Goal: Information Seeking & Learning: Learn about a topic

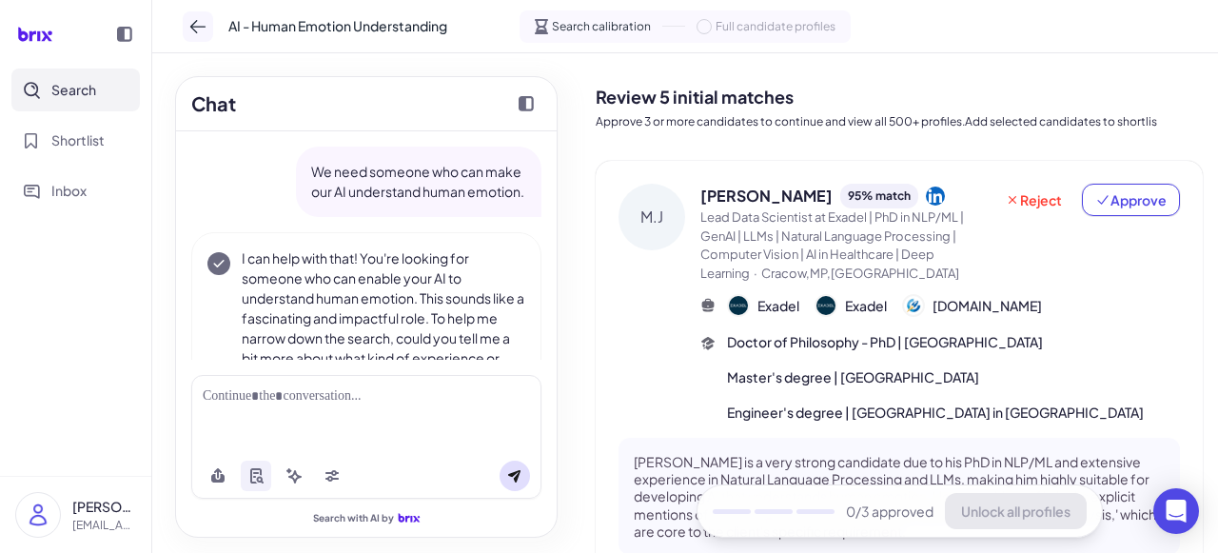
click at [192, 26] on icon at bounding box center [197, 26] width 15 height 13
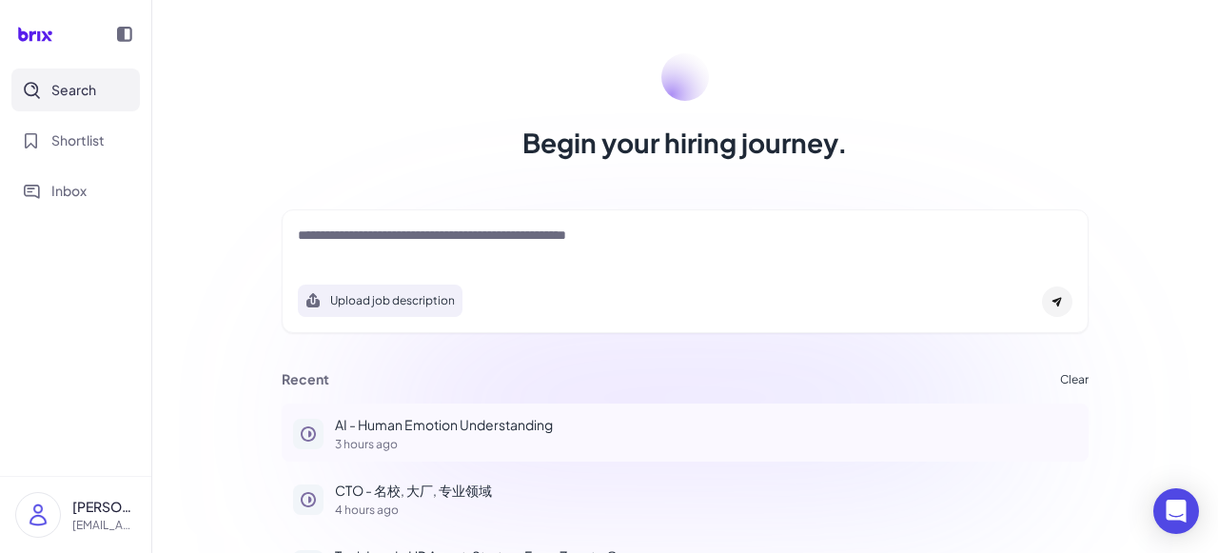
scroll to position [119, 0]
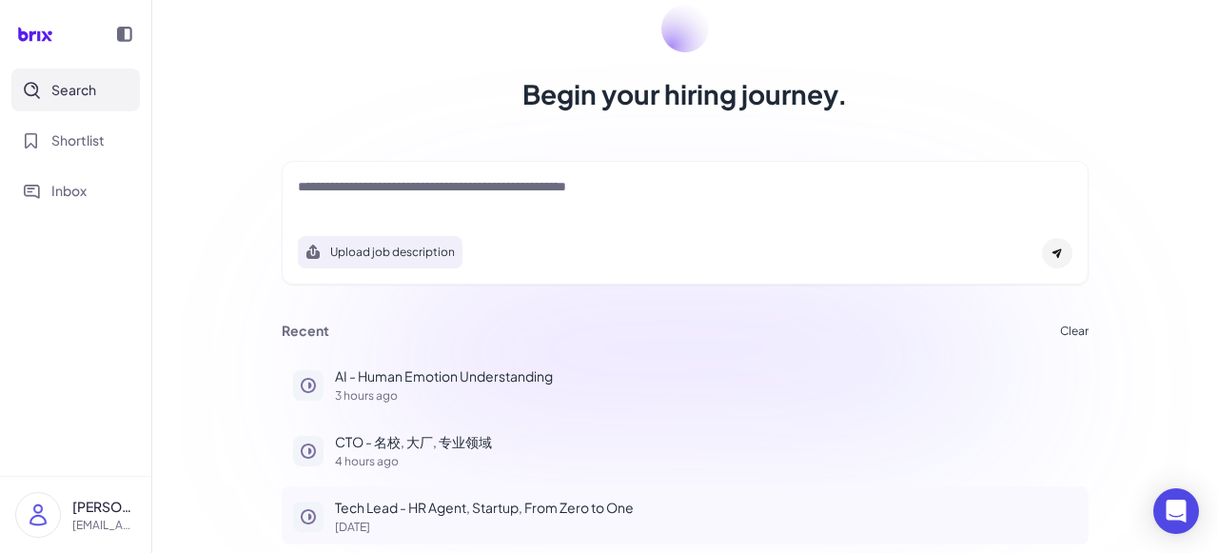
click at [345, 522] on p "[DATE]" at bounding box center [706, 526] width 742 height 11
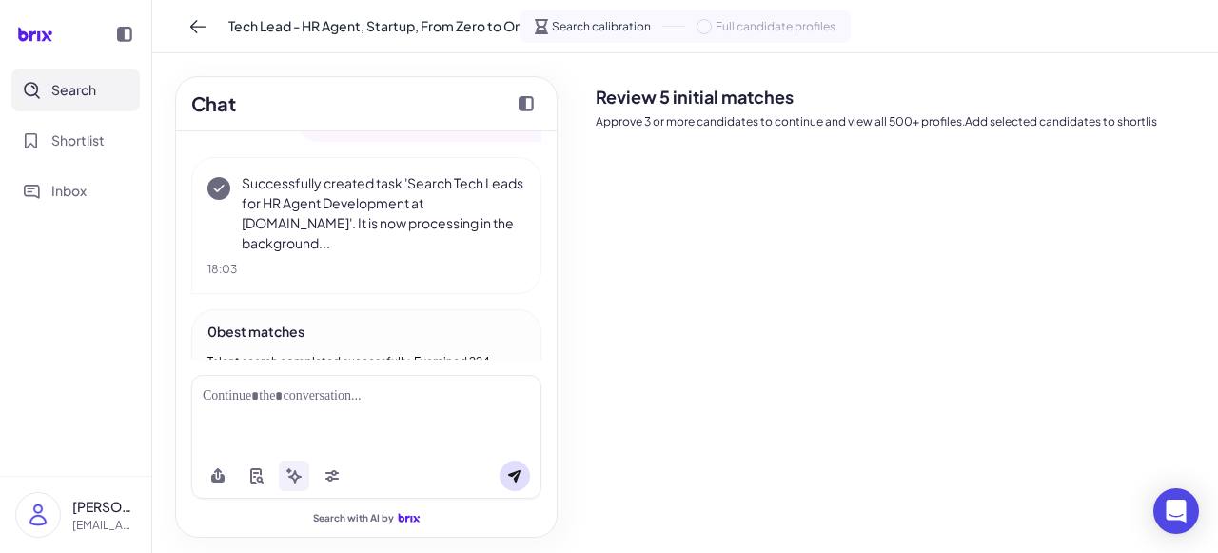
scroll to position [2848, 0]
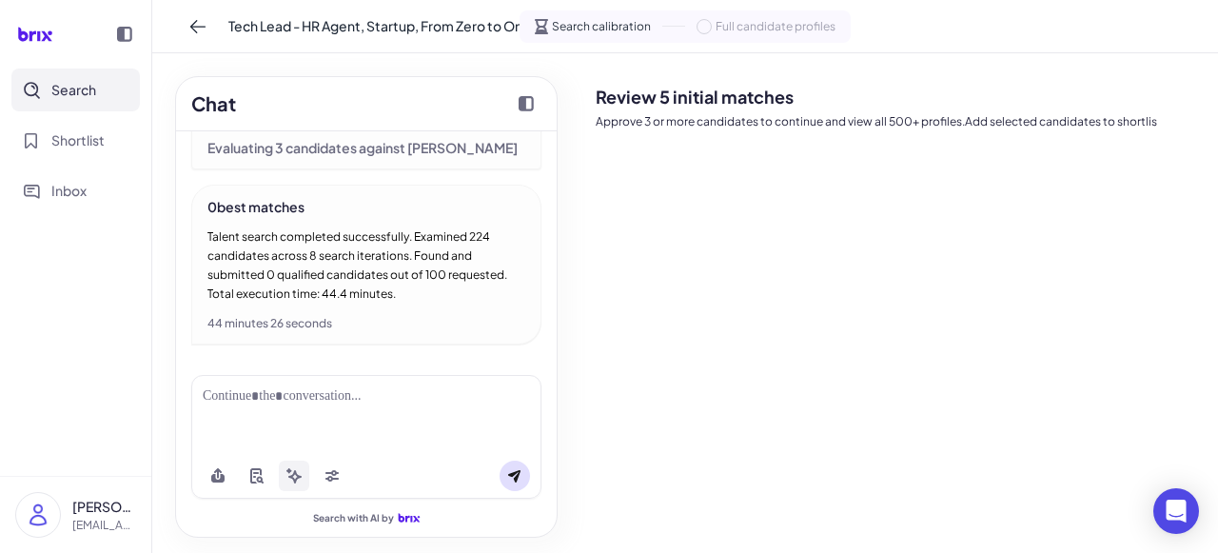
click at [292, 484] on button at bounding box center [294, 475] width 30 height 30
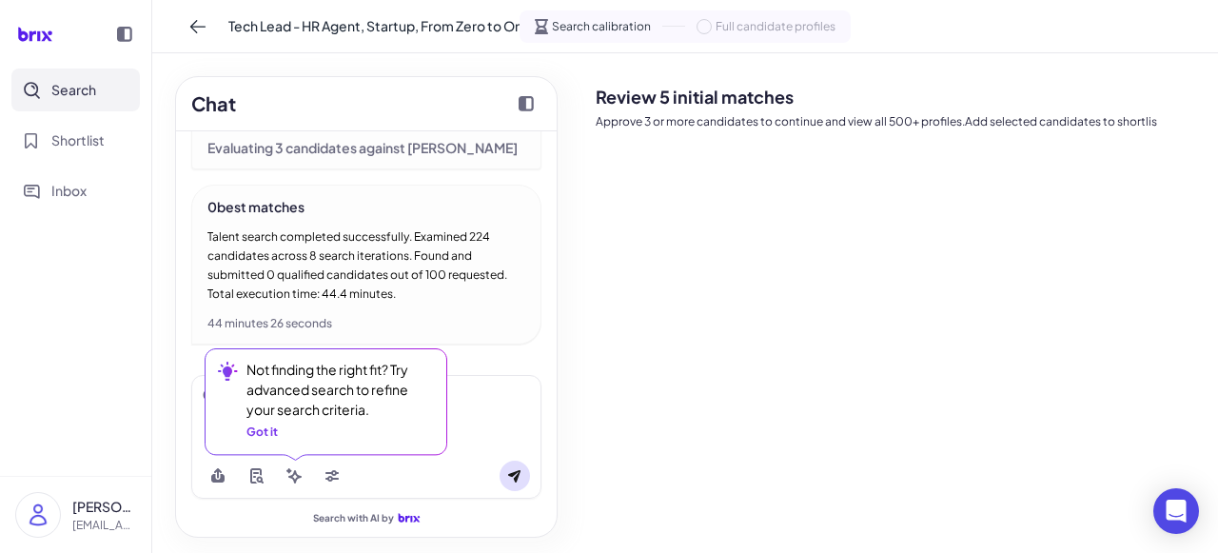
click at [266, 433] on div "Got it" at bounding box center [261, 431] width 31 height 17
click at [300, 486] on button at bounding box center [294, 475] width 30 height 30
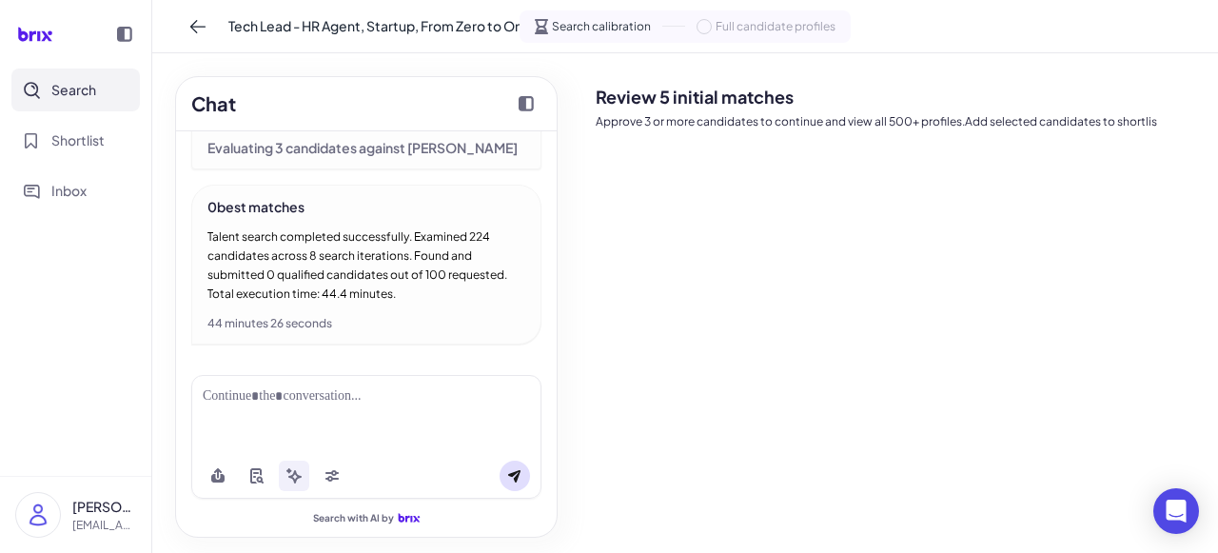
click at [468, 391] on div at bounding box center [366, 396] width 327 height 20
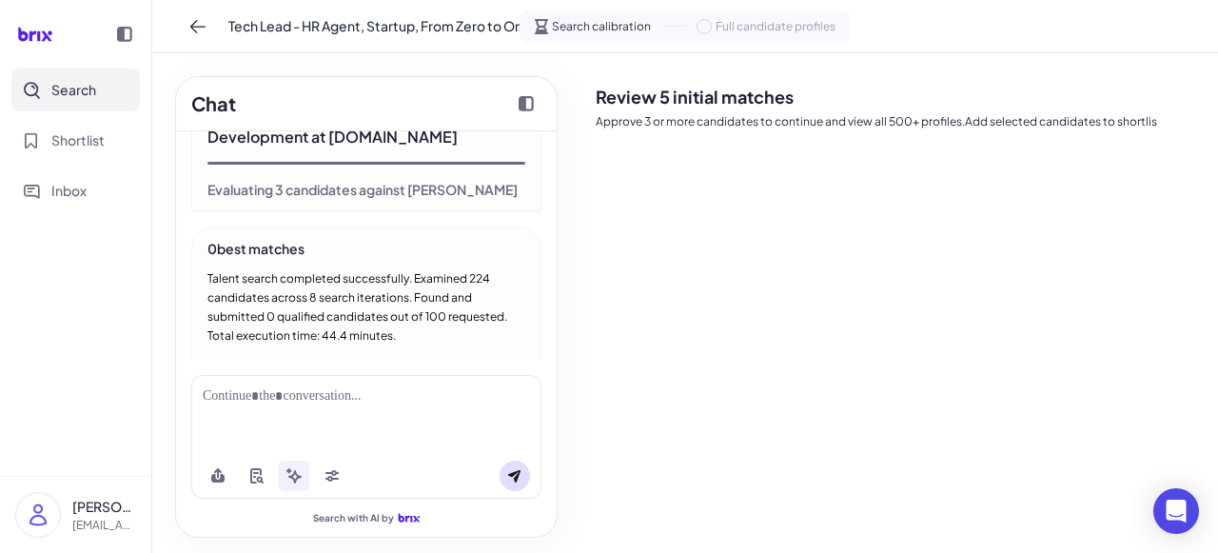
scroll to position [2725, 0]
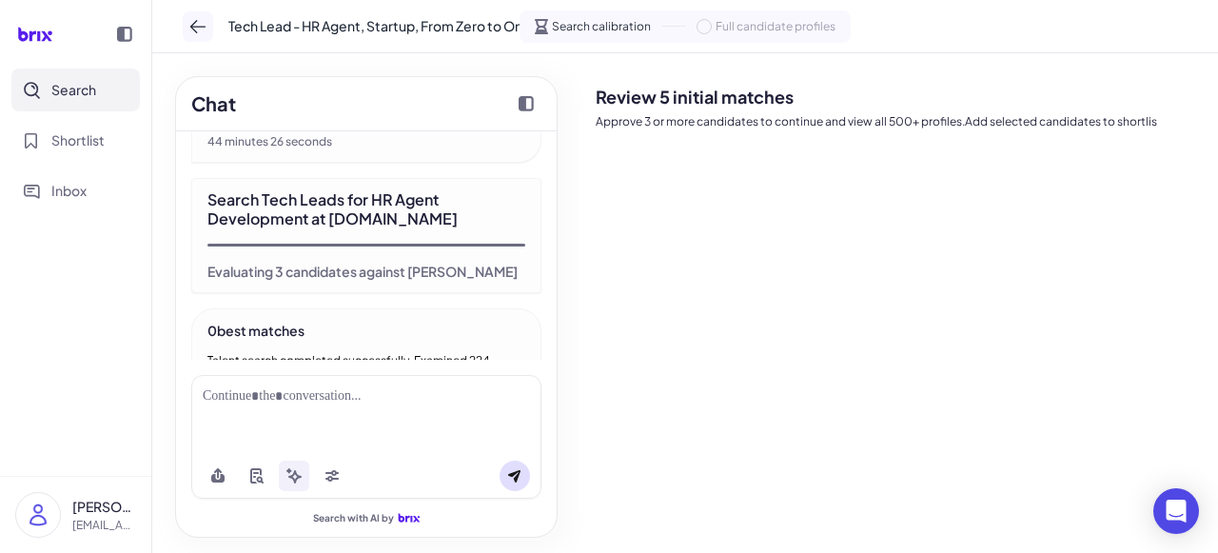
click at [190, 29] on icon at bounding box center [197, 26] width 19 height 19
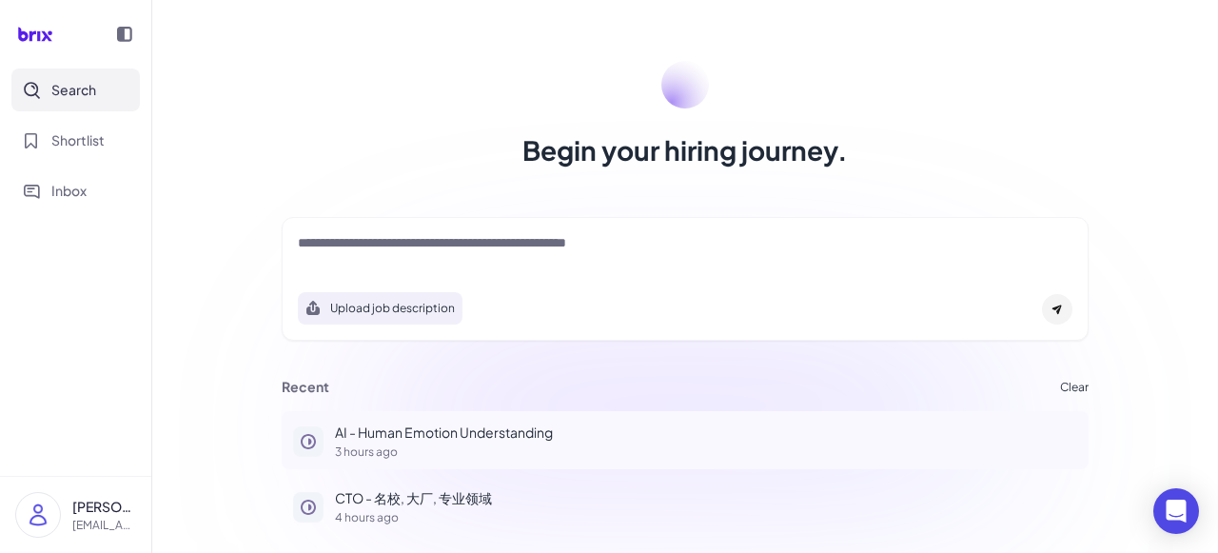
scroll to position [119, 0]
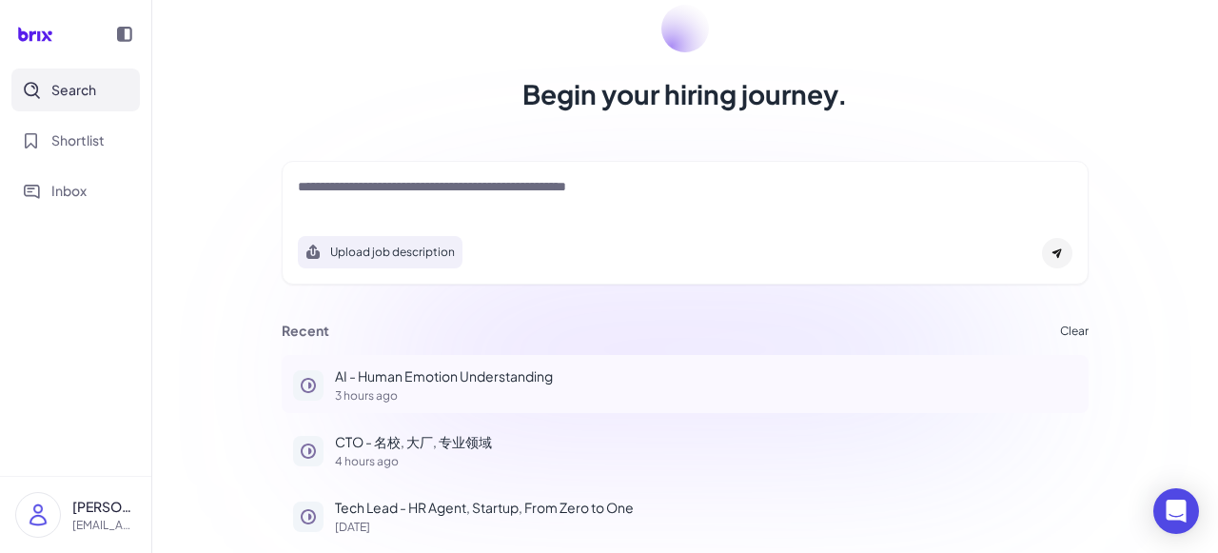
click at [385, 376] on p "AI - Human Emotion Understanding" at bounding box center [706, 376] width 742 height 20
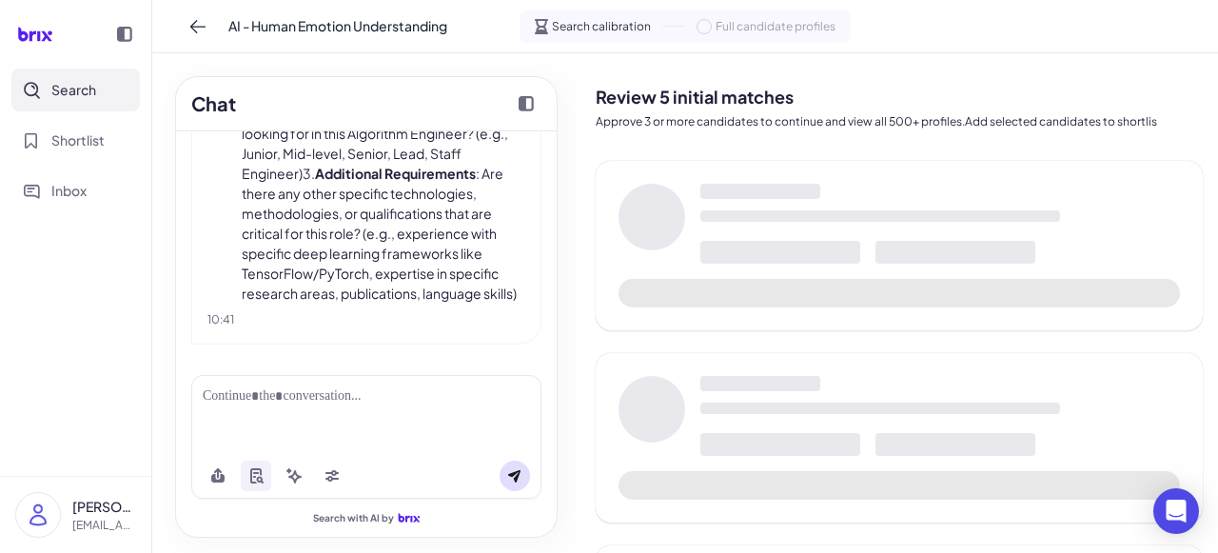
scroll to position [962, 0]
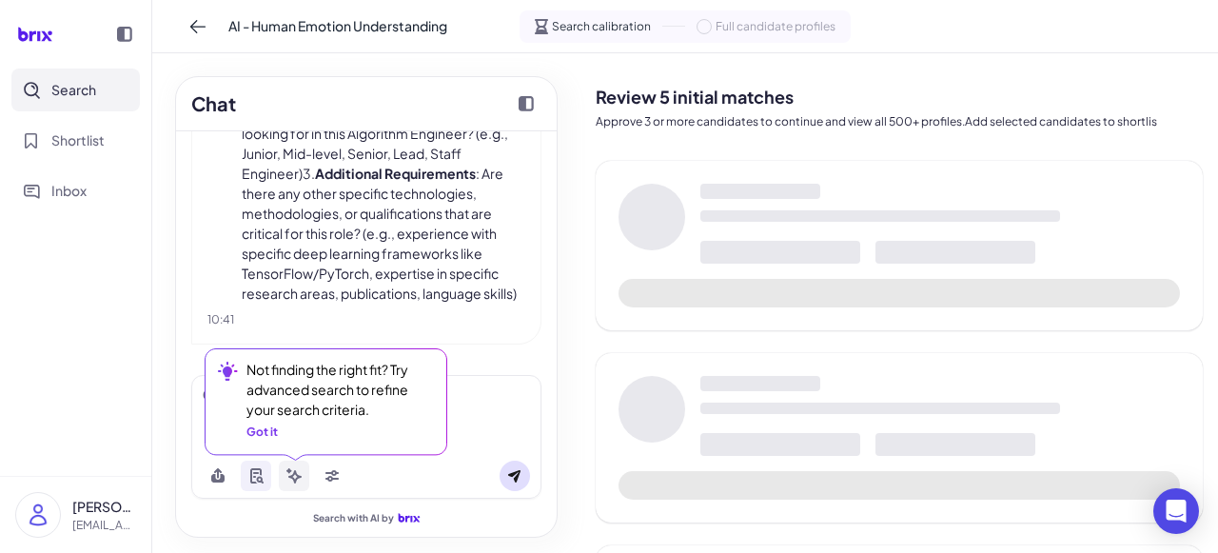
click at [285, 482] on button at bounding box center [294, 475] width 30 height 30
click at [270, 437] on div "Got it" at bounding box center [261, 431] width 31 height 17
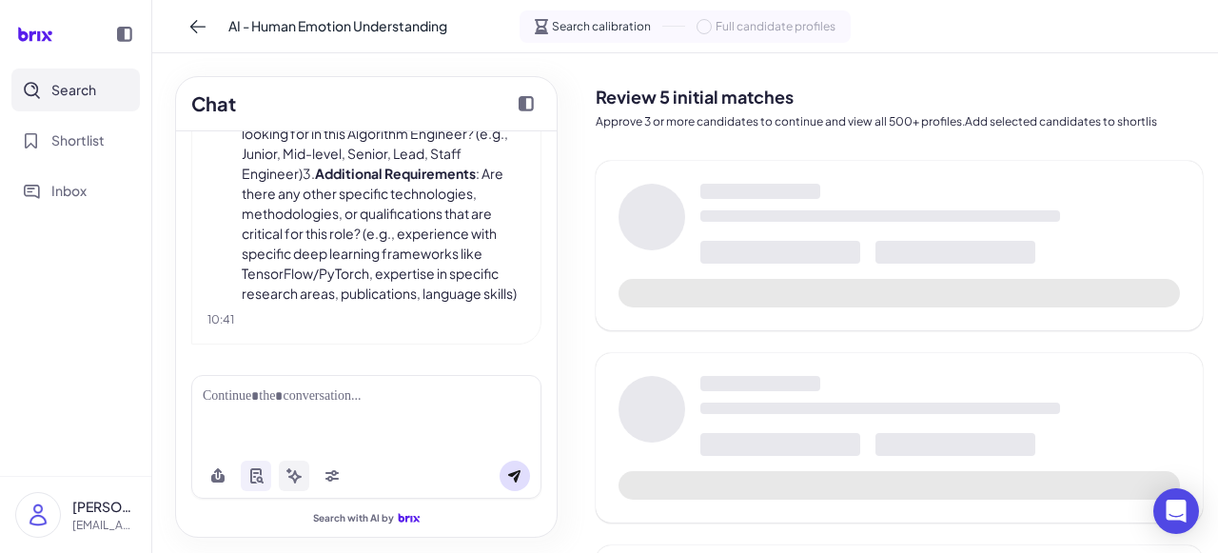
click at [299, 478] on icon at bounding box center [294, 476] width 13 height 13
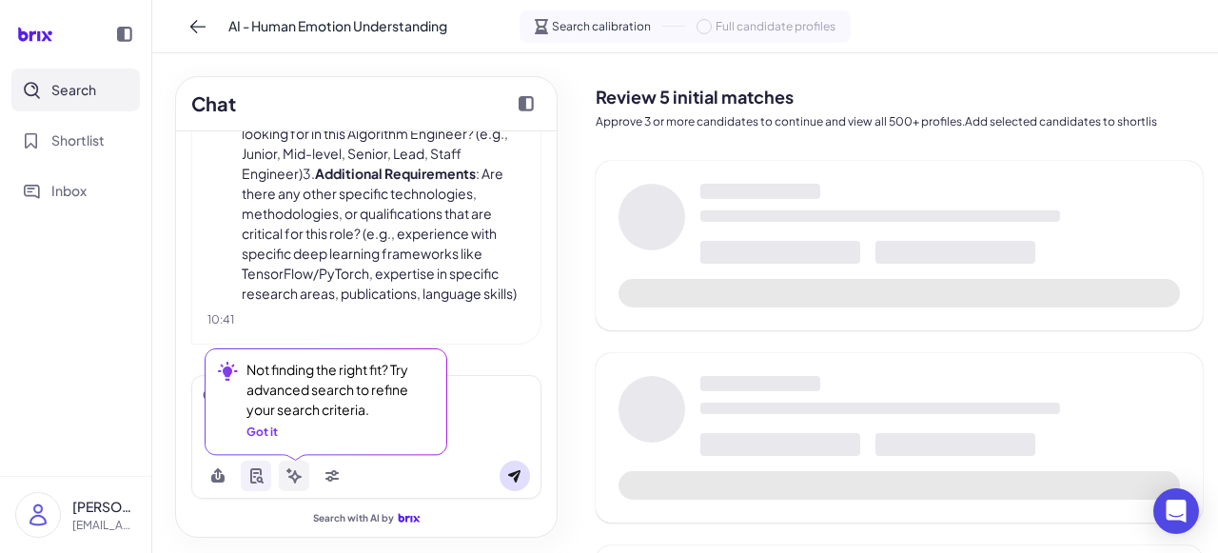
click at [298, 479] on icon at bounding box center [293, 475] width 15 height 15
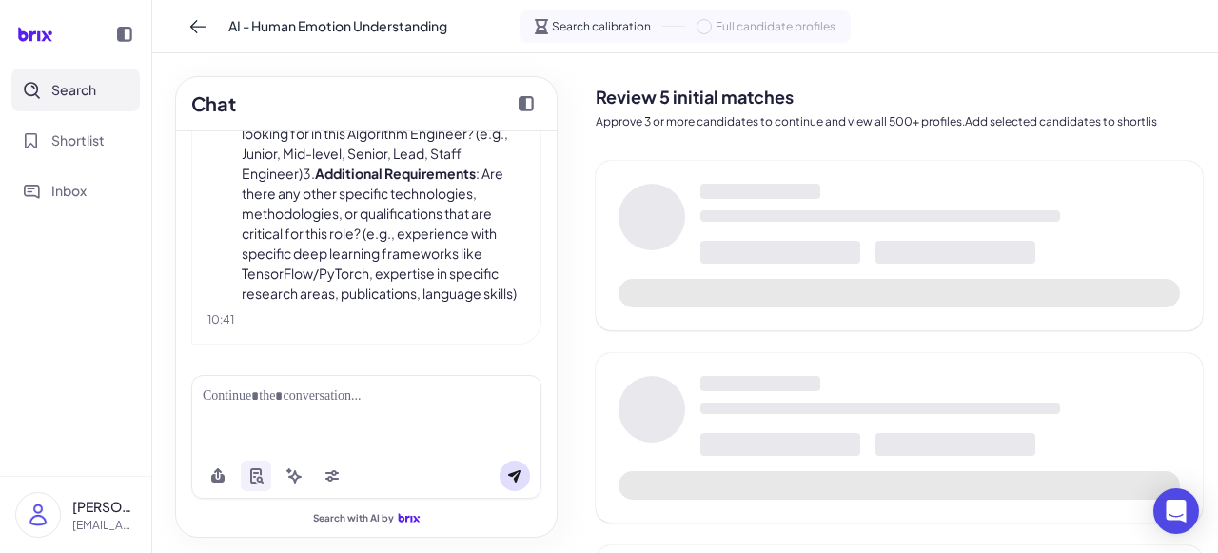
click at [476, 416] on div at bounding box center [366, 414] width 350 height 78
click at [283, 392] on div at bounding box center [366, 396] width 327 height 20
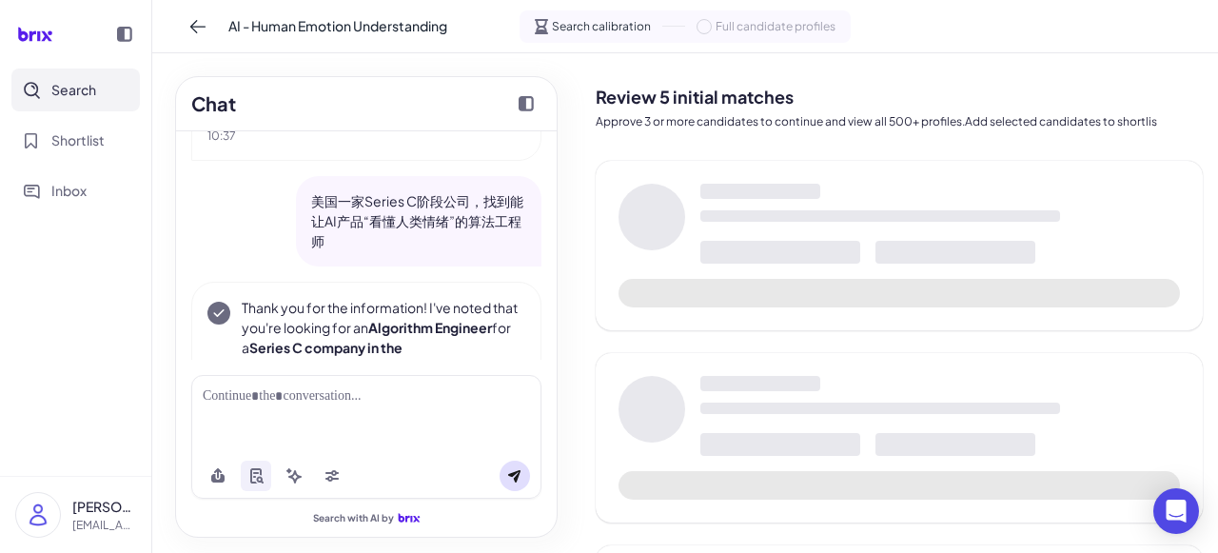
scroll to position [444, 0]
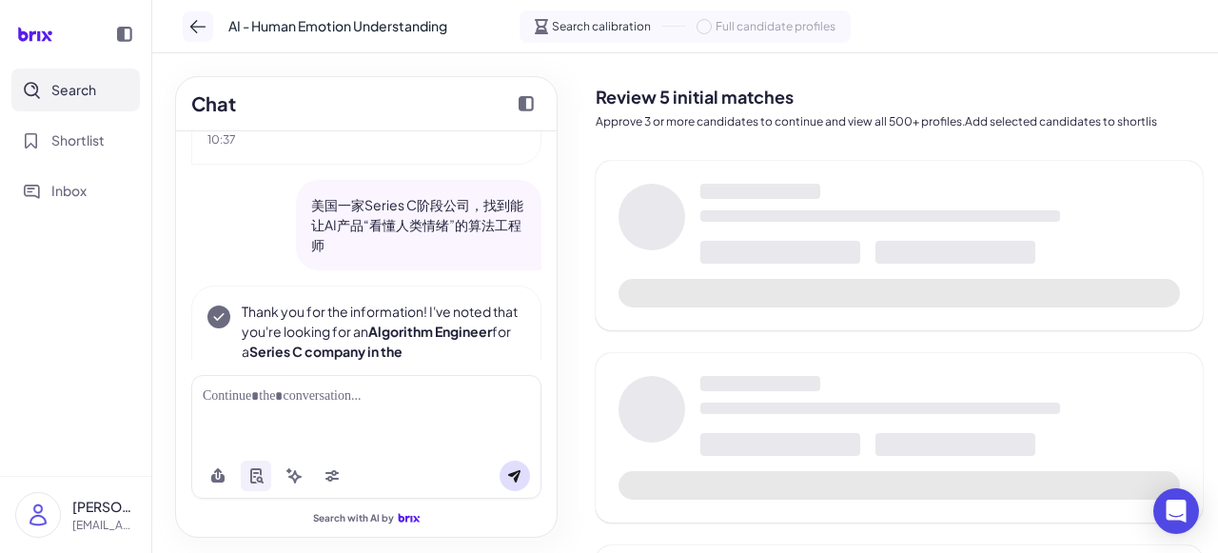
click at [203, 26] on icon at bounding box center [197, 26] width 15 height 13
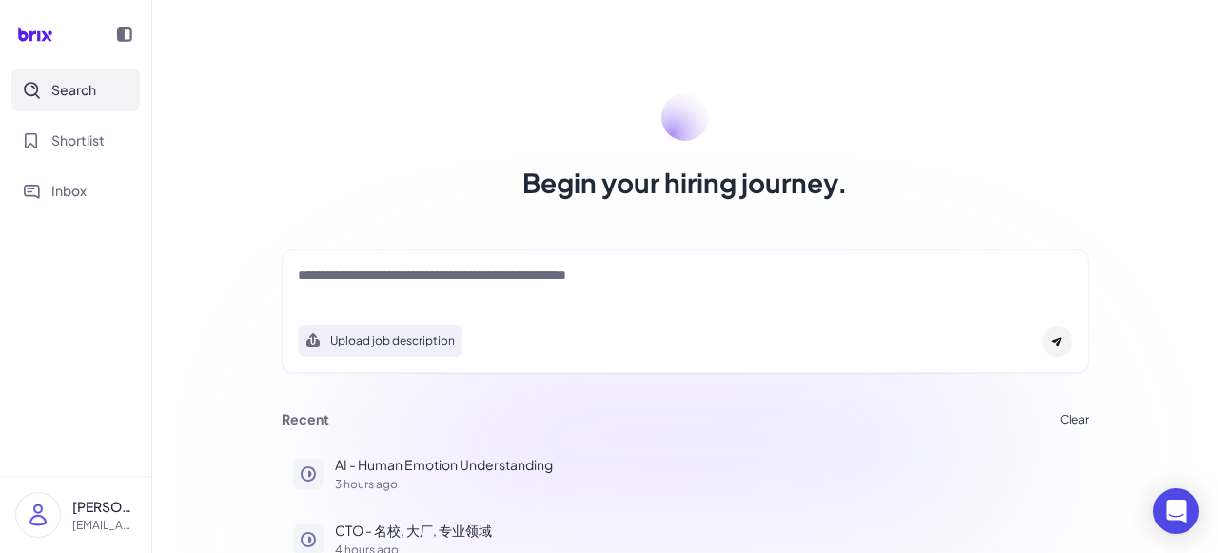
scroll to position [119, 0]
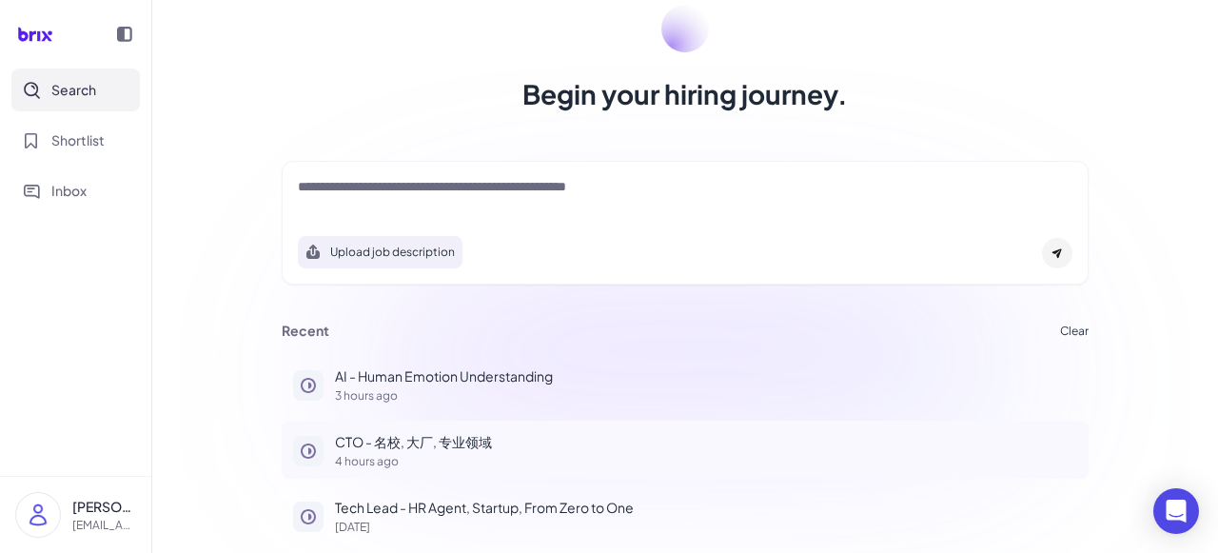
click at [415, 443] on p "CTO - 名校, 大厂, 专业领域" at bounding box center [706, 442] width 742 height 20
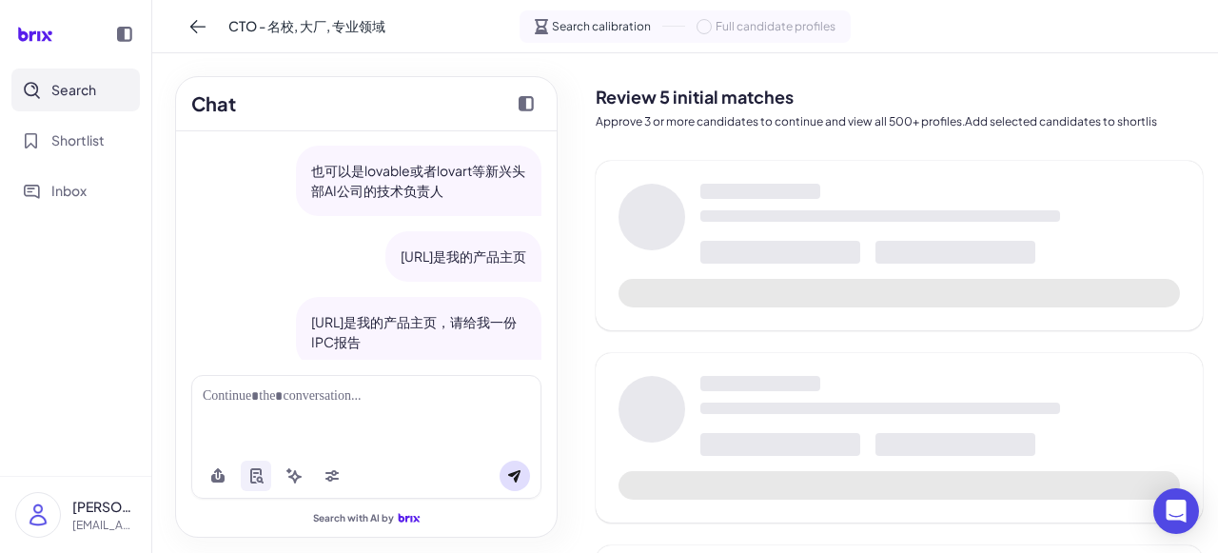
scroll to position [1247, 0]
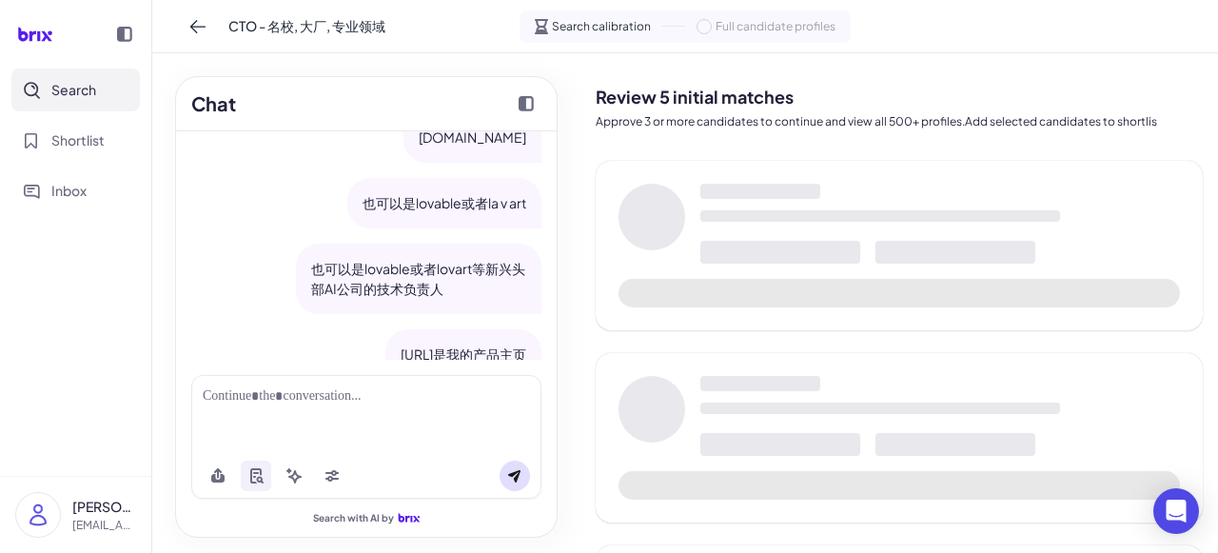
click at [345, 299] on p "也可以是lovable或者lovart等新兴头部AI公司的技术负责人" at bounding box center [418, 279] width 215 height 40
drag, startPoint x: 360, startPoint y: 308, endPoint x: 464, endPoint y: 327, distance: 106.4
click at [464, 299] on p "也可以是lovable或者lovart等新兴头部AI公司的技术负责人" at bounding box center [418, 279] width 215 height 40
copy p "lovable或者lovart等新兴头部AI公司的技术负责人"
click at [330, 395] on div at bounding box center [366, 396] width 327 height 20
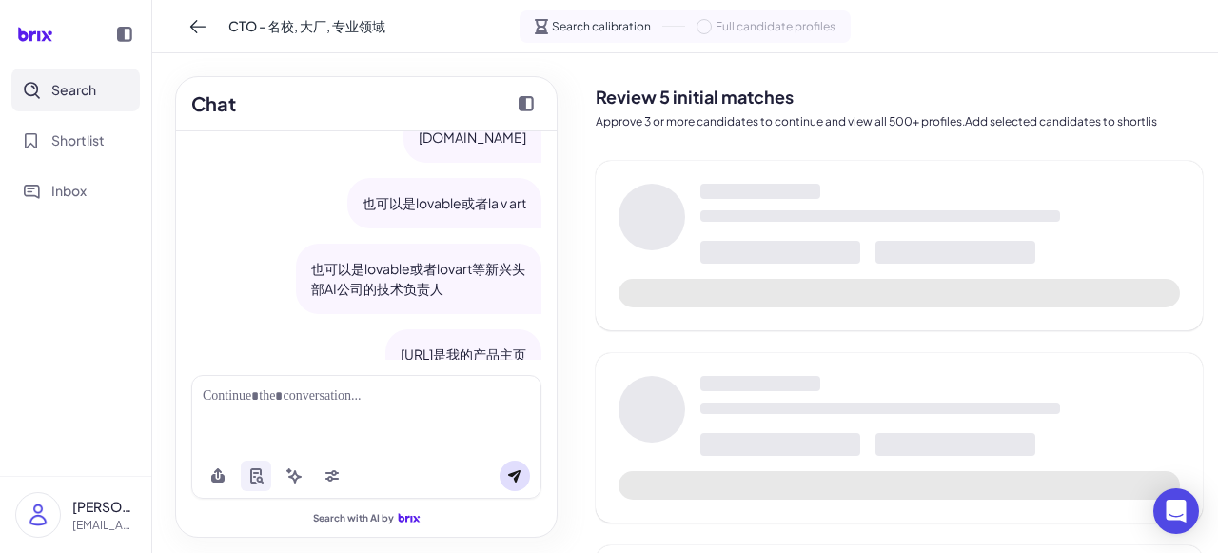
paste div
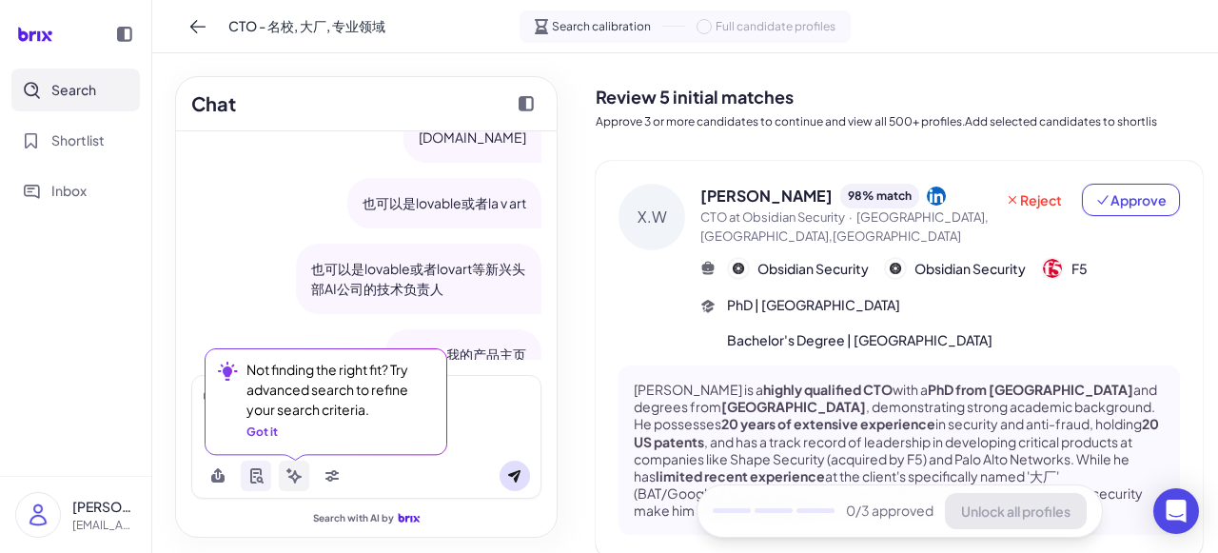
click at [293, 479] on icon at bounding box center [294, 476] width 13 height 13
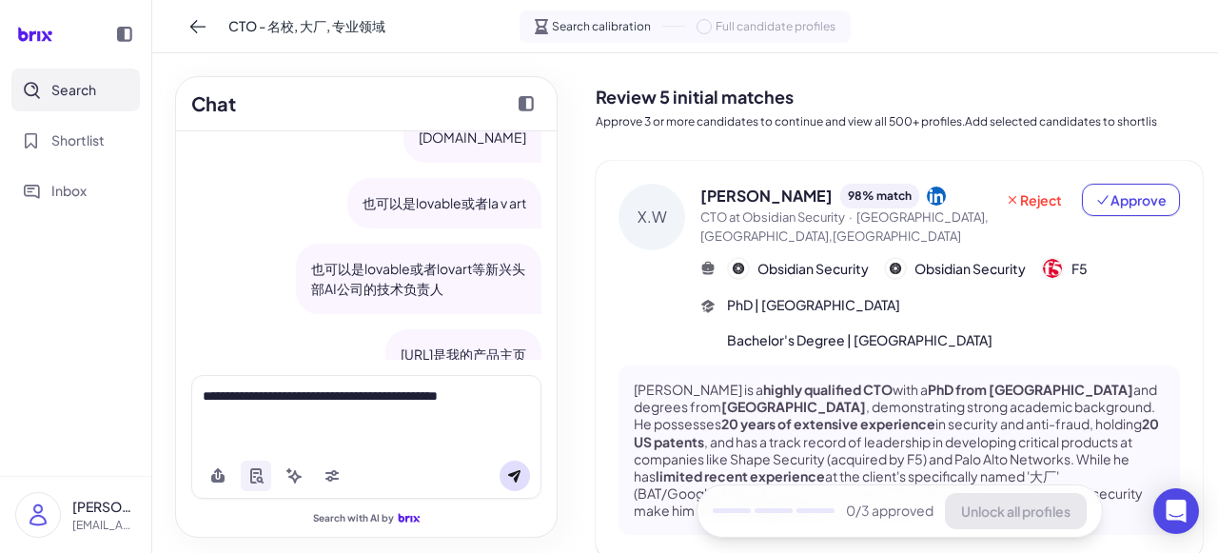
click at [485, 443] on div "**********" at bounding box center [366, 414] width 350 height 78
click at [428, 416] on div "**********" at bounding box center [366, 406] width 327 height 40
click at [512, 475] on icon at bounding box center [514, 476] width 12 height 12
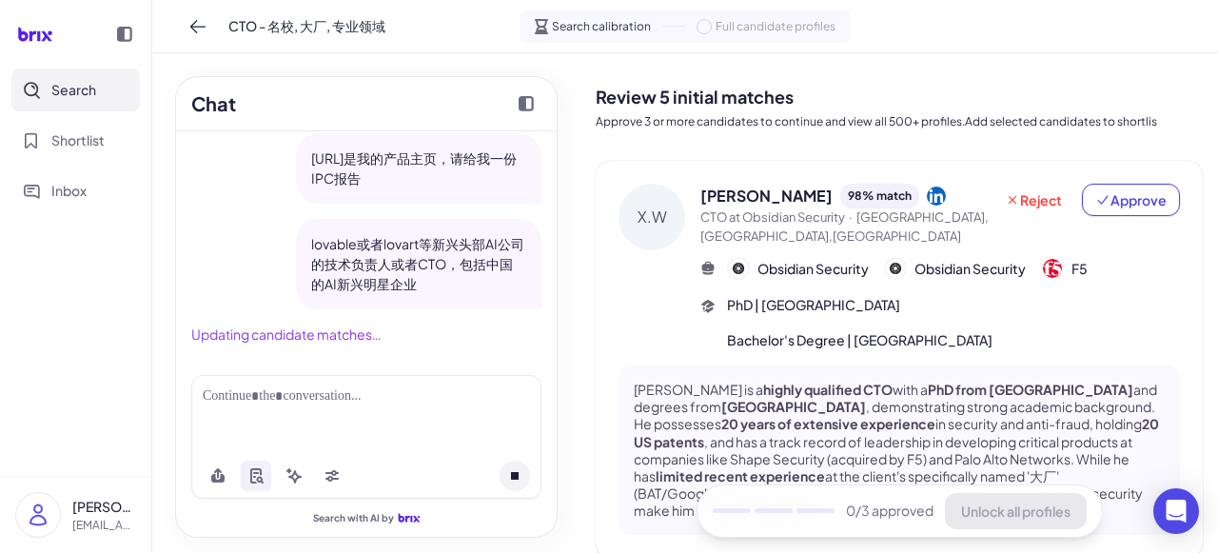
scroll to position [1549, 0]
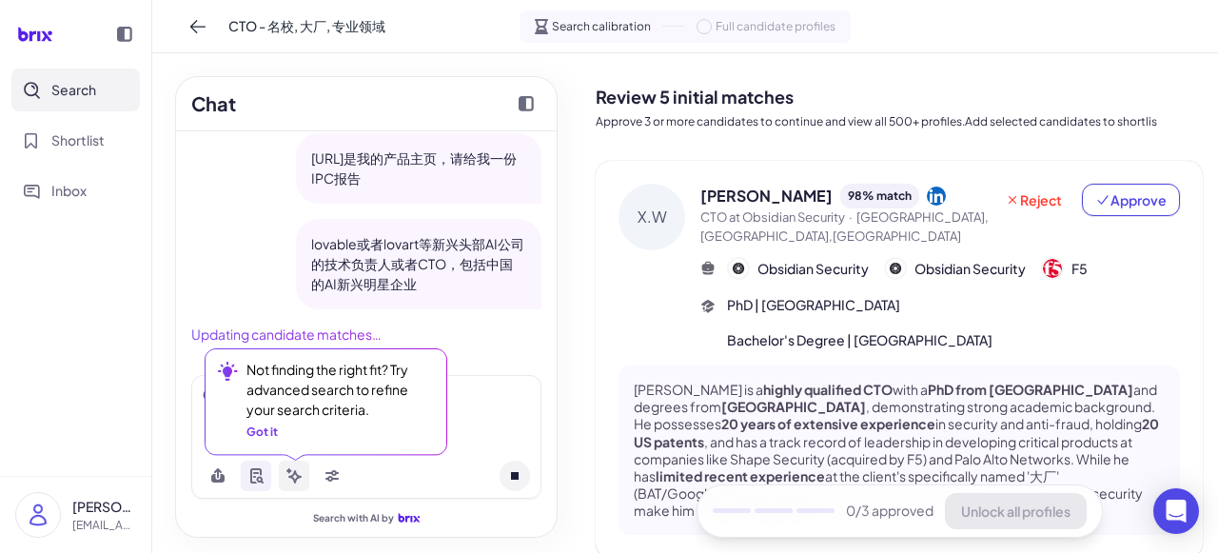
click at [295, 480] on icon at bounding box center [294, 476] width 13 height 13
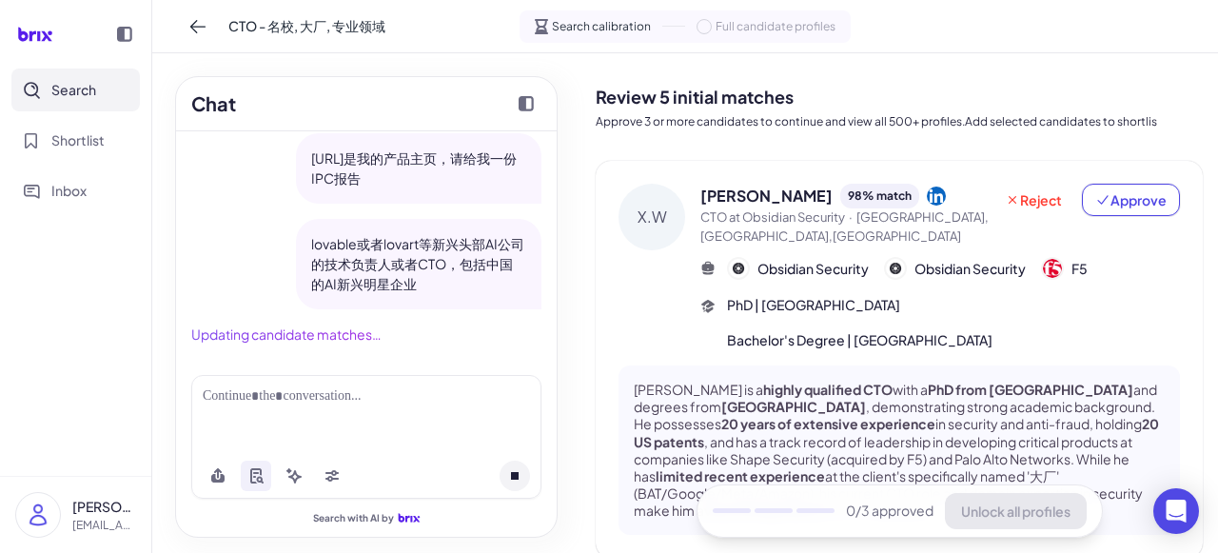
click at [467, 416] on div at bounding box center [366, 414] width 350 height 78
click at [303, 479] on button at bounding box center [294, 475] width 30 height 30
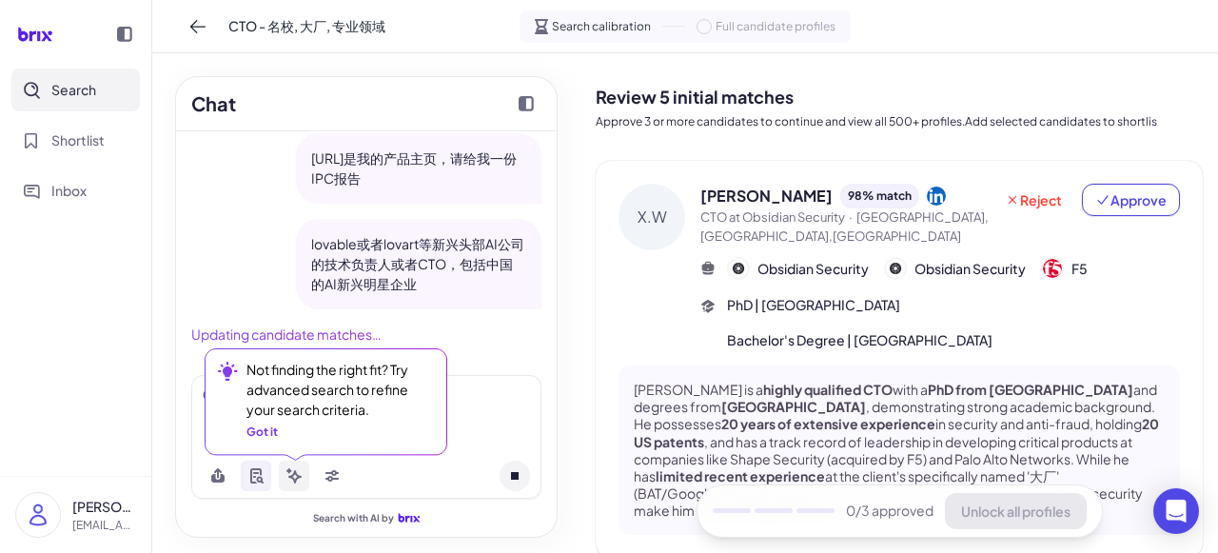
click at [305, 475] on button at bounding box center [294, 475] width 30 height 30
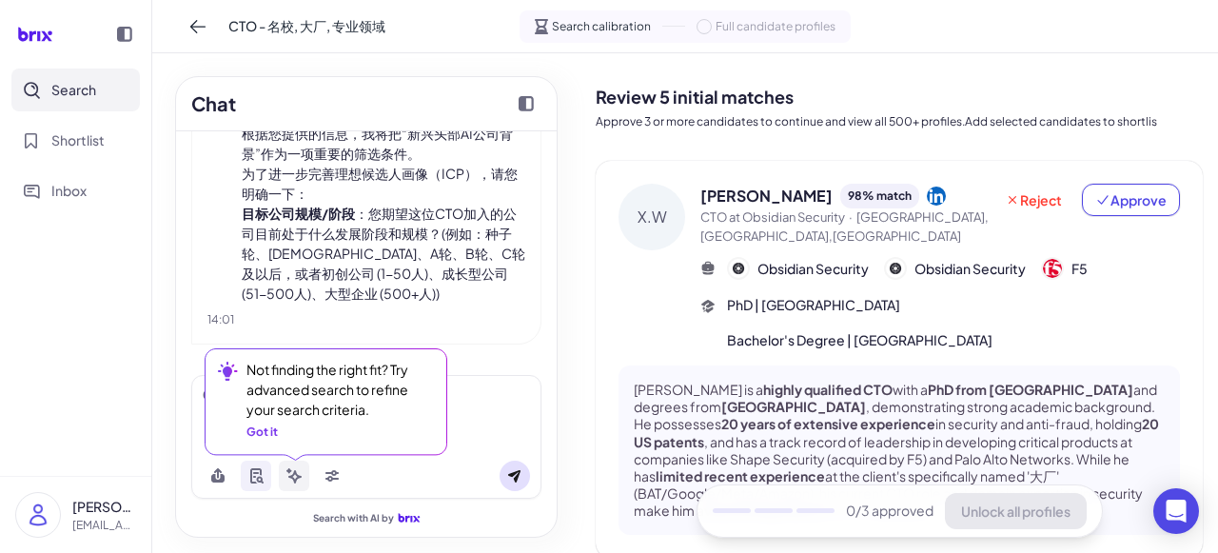
scroll to position [1866, 0]
click at [286, 480] on icon at bounding box center [293, 475] width 15 height 15
click at [297, 469] on icon at bounding box center [293, 475] width 15 height 15
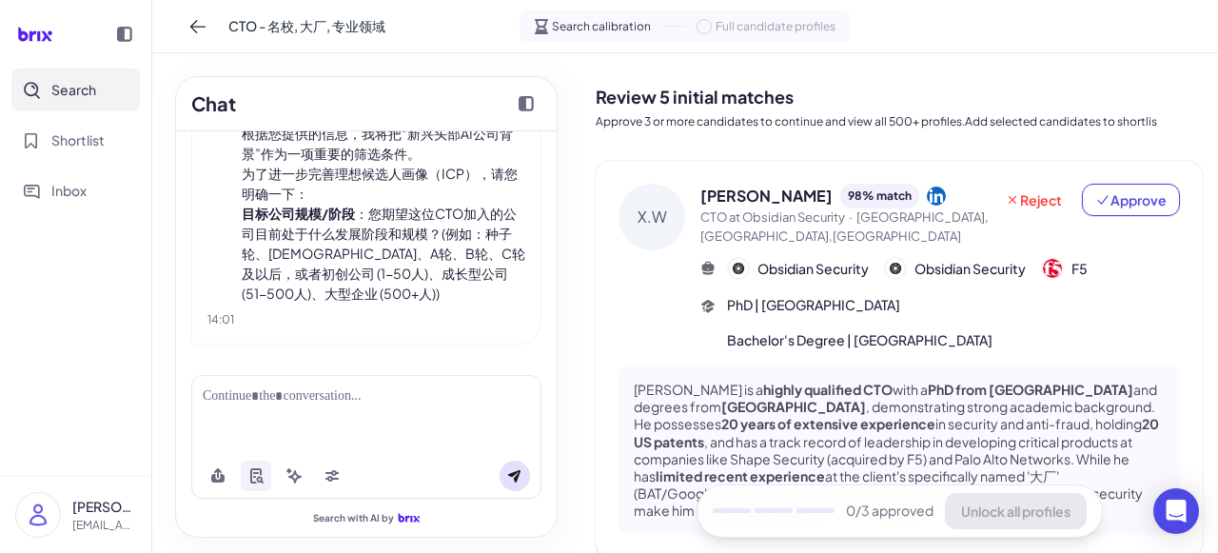
click at [475, 395] on div at bounding box center [366, 396] width 327 height 20
click at [199, 27] on icon at bounding box center [197, 26] width 19 height 19
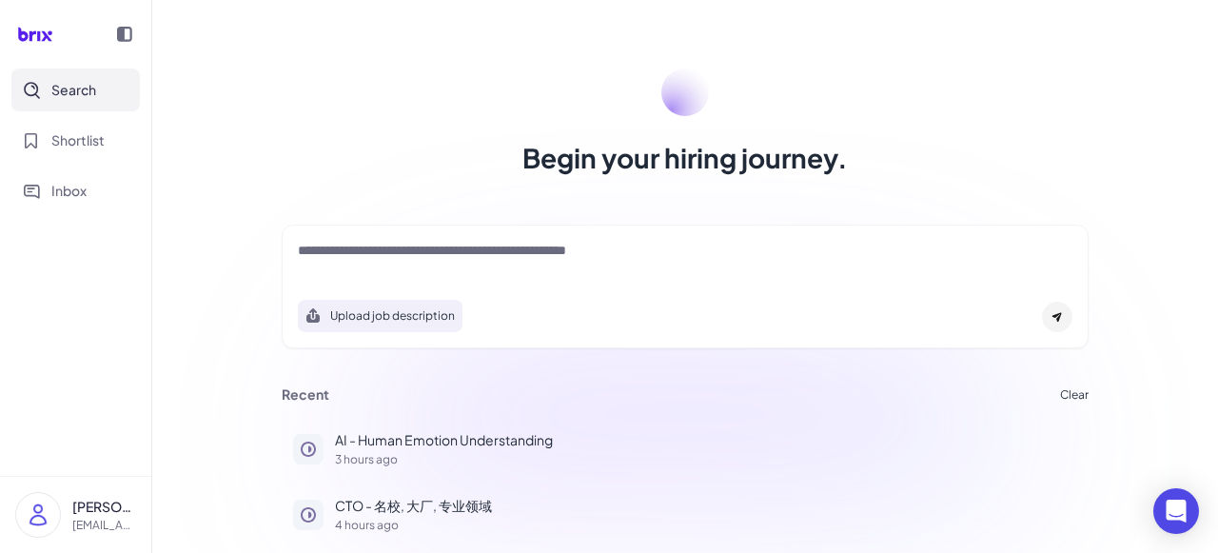
scroll to position [119, 0]
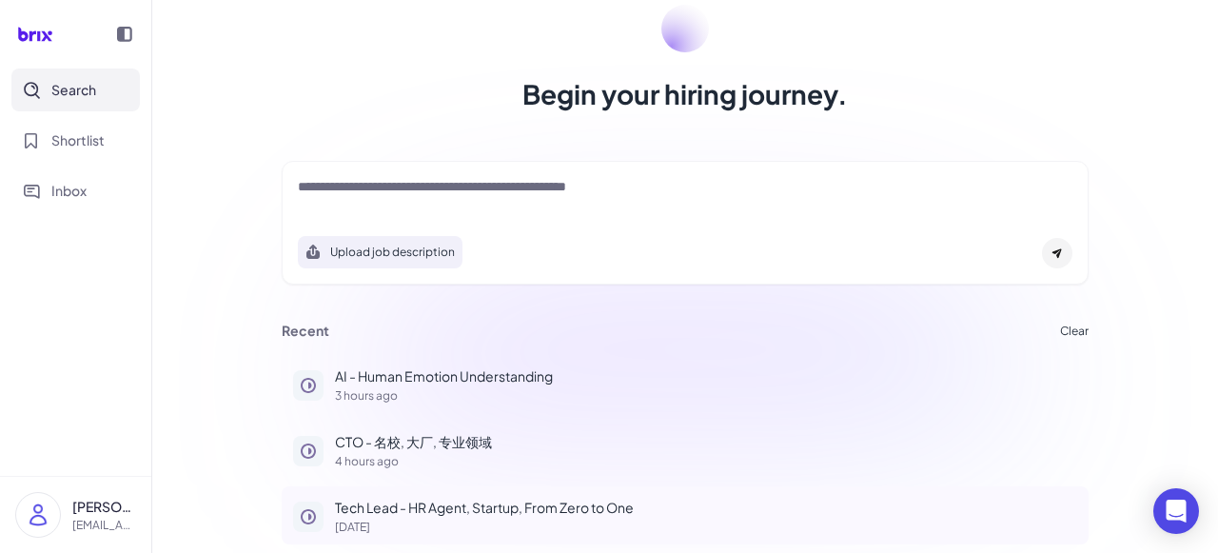
click at [410, 518] on div "Tech Lead - HR Agent, Startup, From Zero to One [DATE]" at bounding box center [706, 515] width 742 height 35
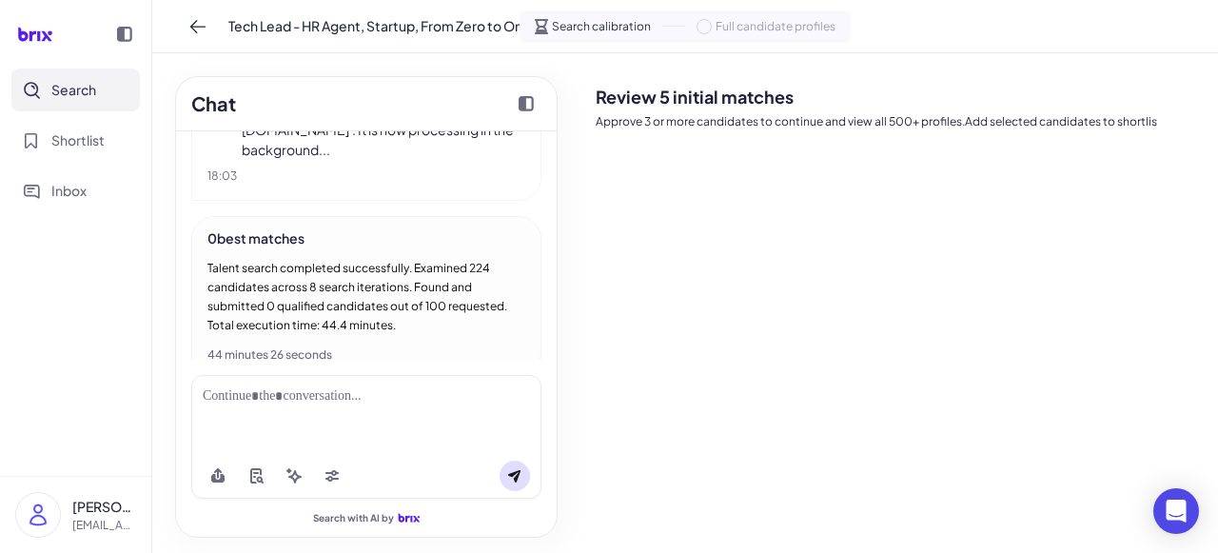
scroll to position [2543, 0]
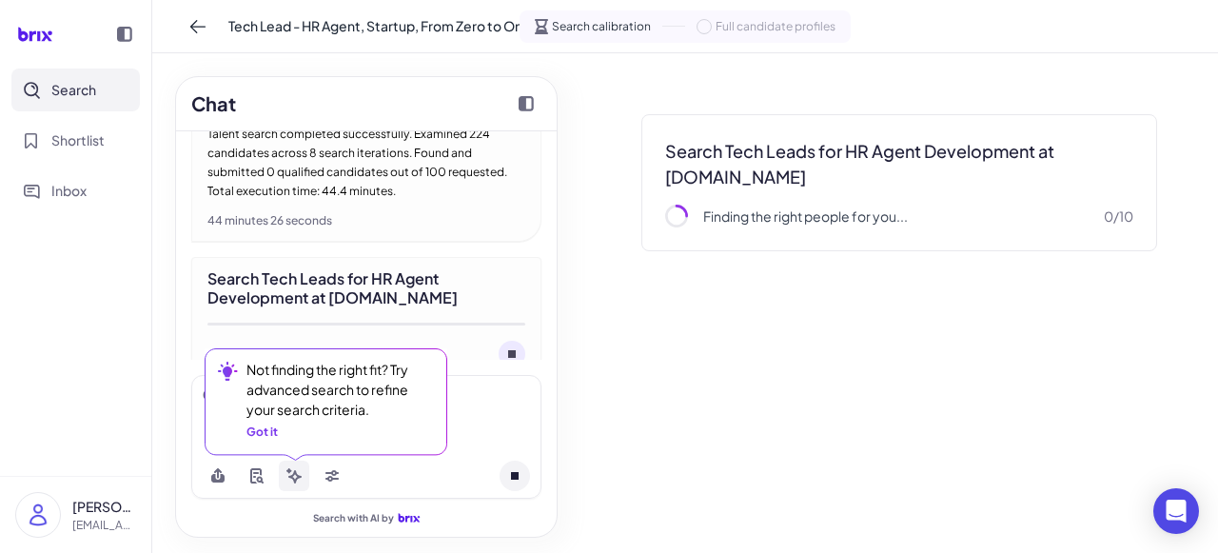
click at [297, 482] on icon at bounding box center [293, 475] width 15 height 15
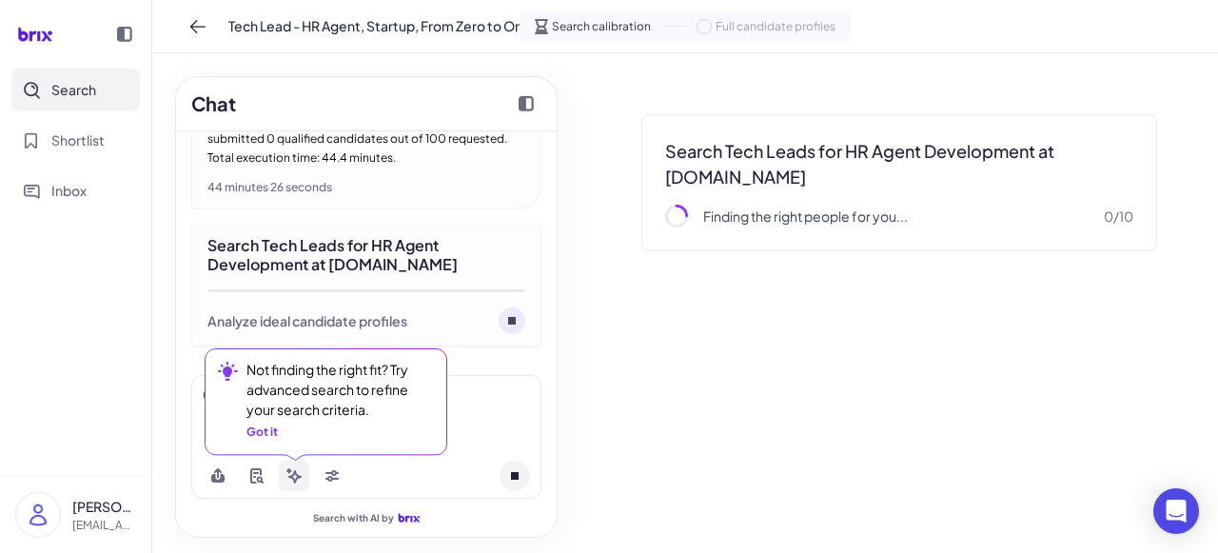
scroll to position [2681, 0]
click at [269, 439] on div "Got it" at bounding box center [261, 431] width 31 height 17
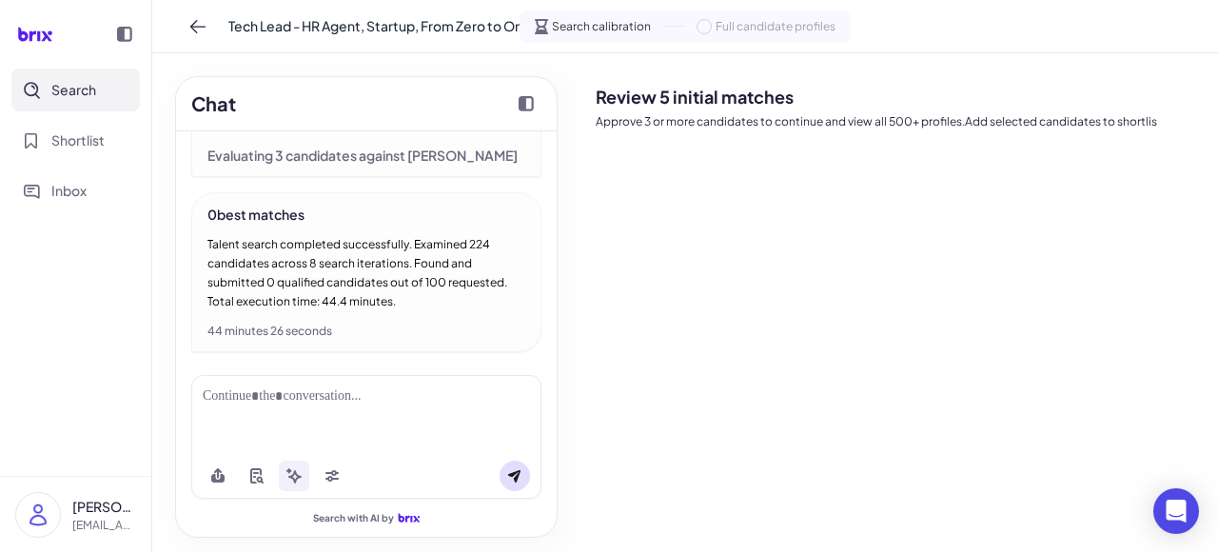
scroll to position [2848, 0]
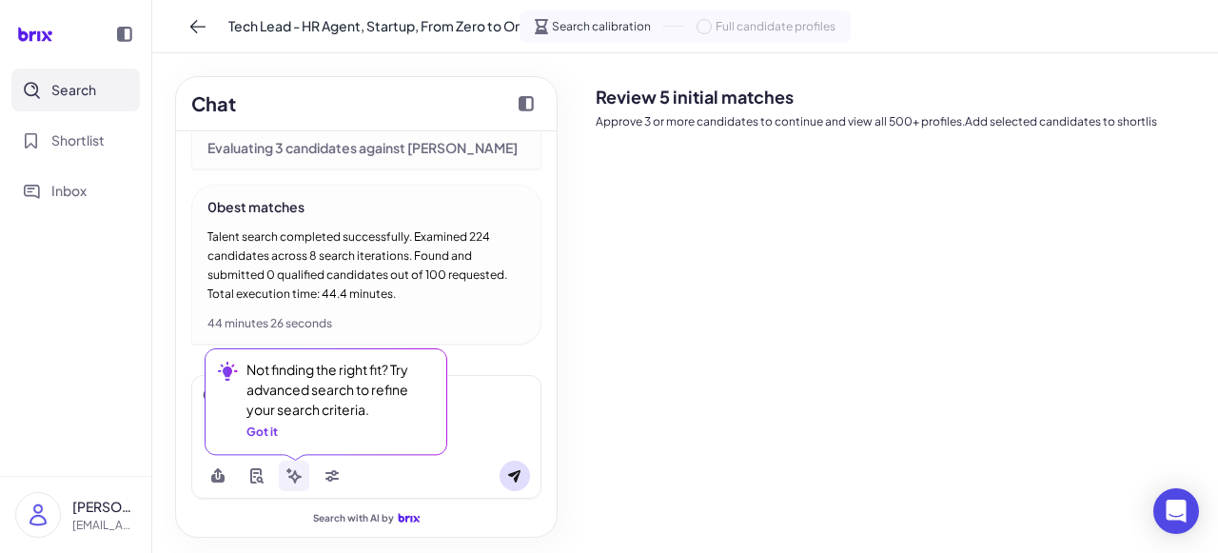
click at [269, 440] on div "Not finding the right fit? Try advanced search to refine your search criteria. …" at bounding box center [323, 400] width 236 height 104
click at [268, 437] on div "Got it" at bounding box center [261, 431] width 31 height 17
click at [296, 480] on icon at bounding box center [293, 475] width 15 height 15
click at [267, 433] on div "Got it" at bounding box center [261, 431] width 31 height 17
click at [296, 474] on icon at bounding box center [294, 476] width 13 height 13
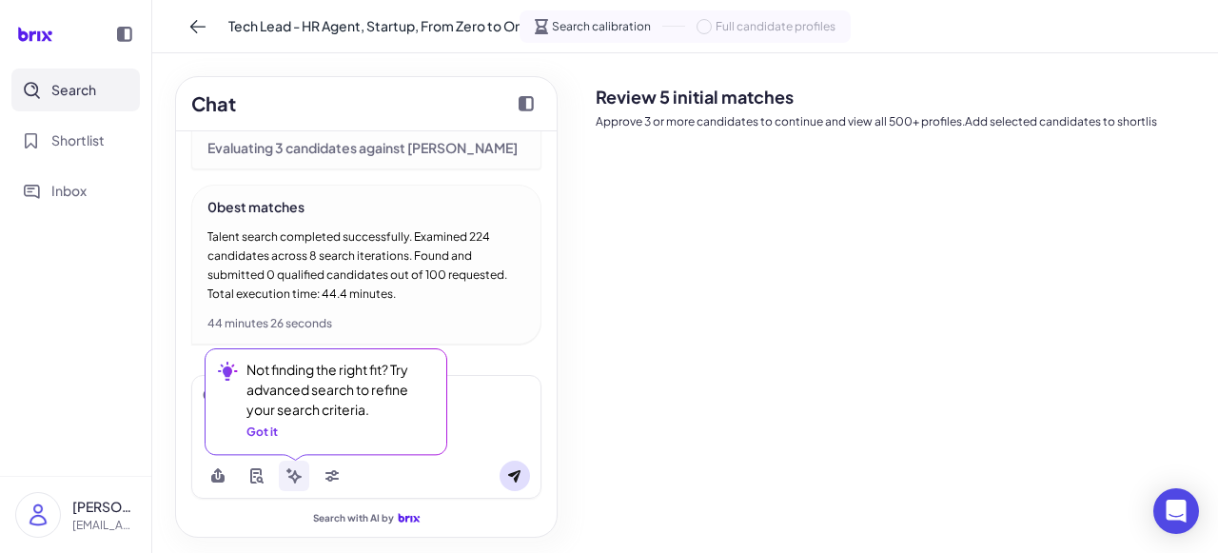
click at [256, 426] on div "Got it" at bounding box center [261, 431] width 31 height 17
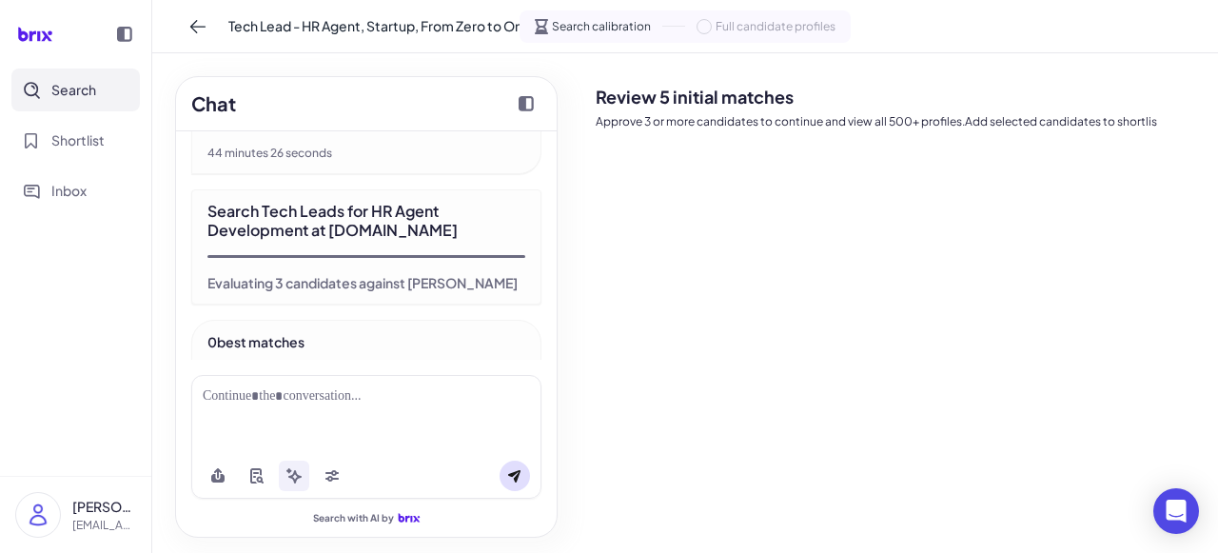
scroll to position [2714, 0]
click at [416, 239] on div "Search Tech Leads for HR Agent Development at [DOMAIN_NAME] Evaluating 3 candid…" at bounding box center [366, 245] width 350 height 115
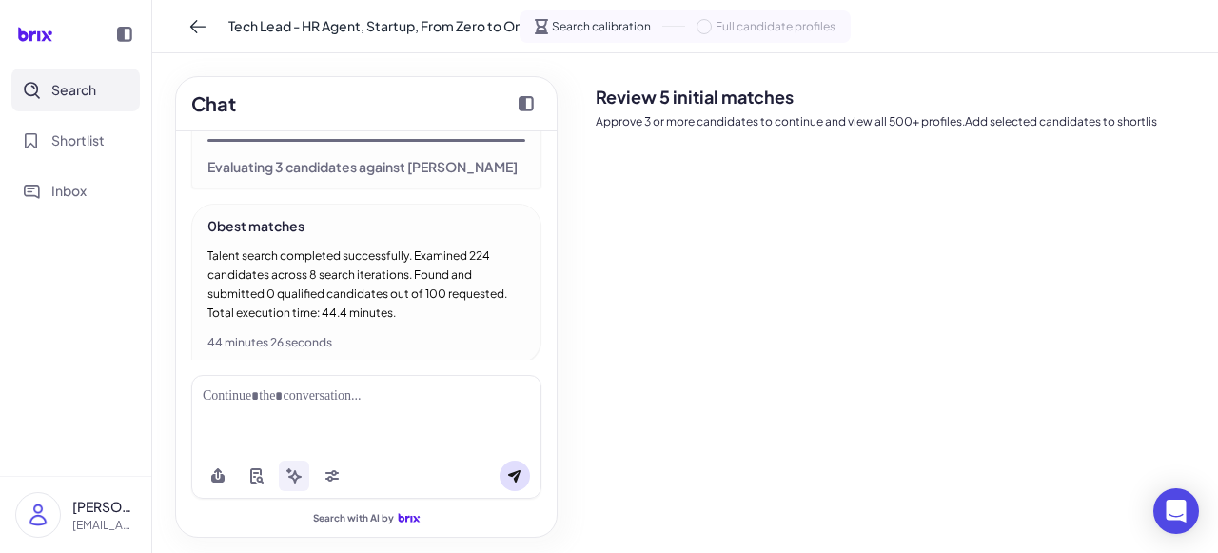
scroll to position [2848, 0]
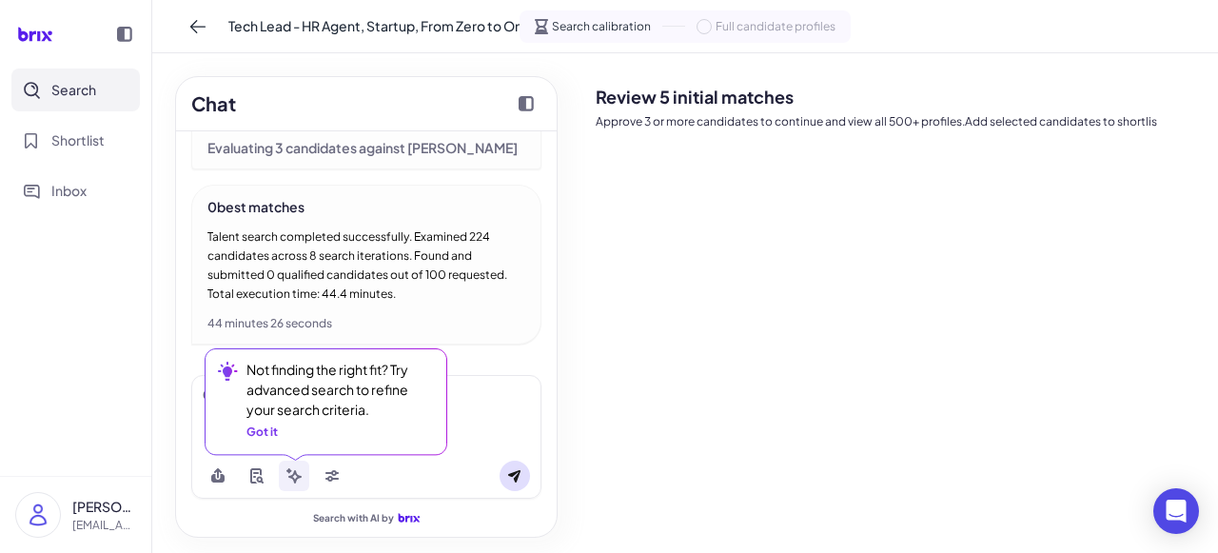
click at [272, 429] on div "Got it" at bounding box center [261, 431] width 31 height 17
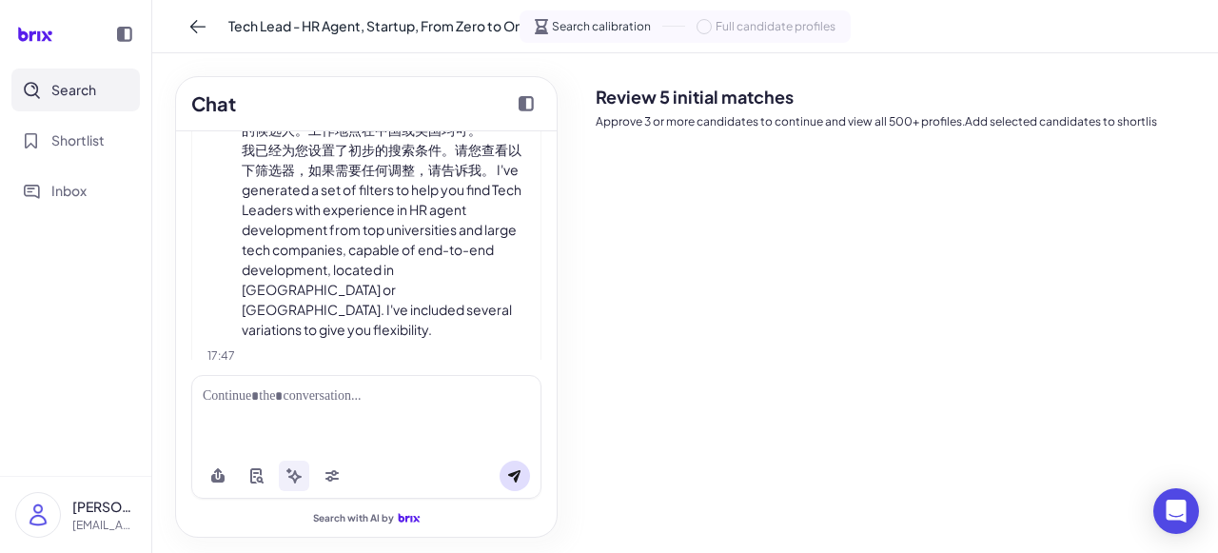
scroll to position [216, 0]
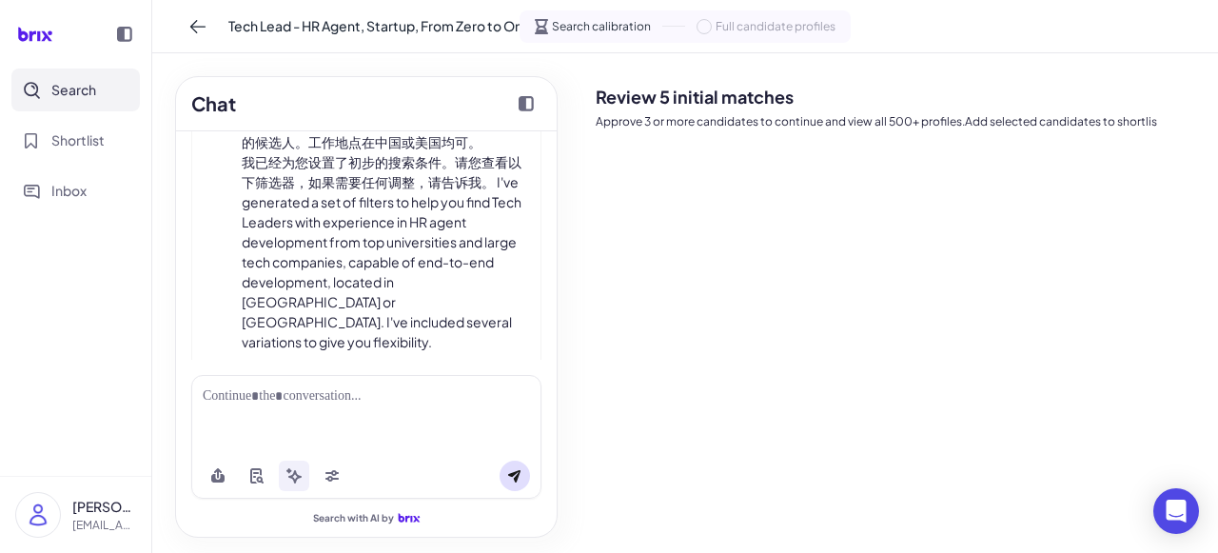
click at [298, 409] on div at bounding box center [366, 414] width 350 height 78
click at [312, 398] on div at bounding box center [366, 396] width 327 height 20
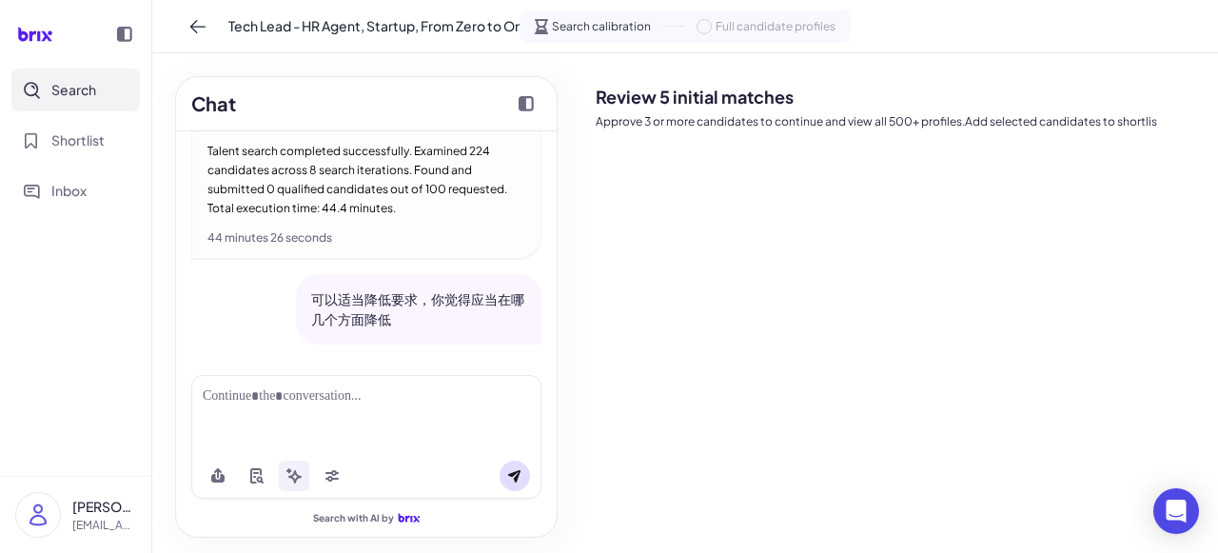
scroll to position [2934, 0]
click at [503, 478] on button at bounding box center [514, 475] width 30 height 30
click at [432, 301] on p "可以适当降低要求，你觉得应当在哪几个方面降低" at bounding box center [418, 309] width 215 height 40
click at [341, 408] on div at bounding box center [366, 414] width 350 height 78
click at [334, 397] on div at bounding box center [366, 396] width 327 height 20
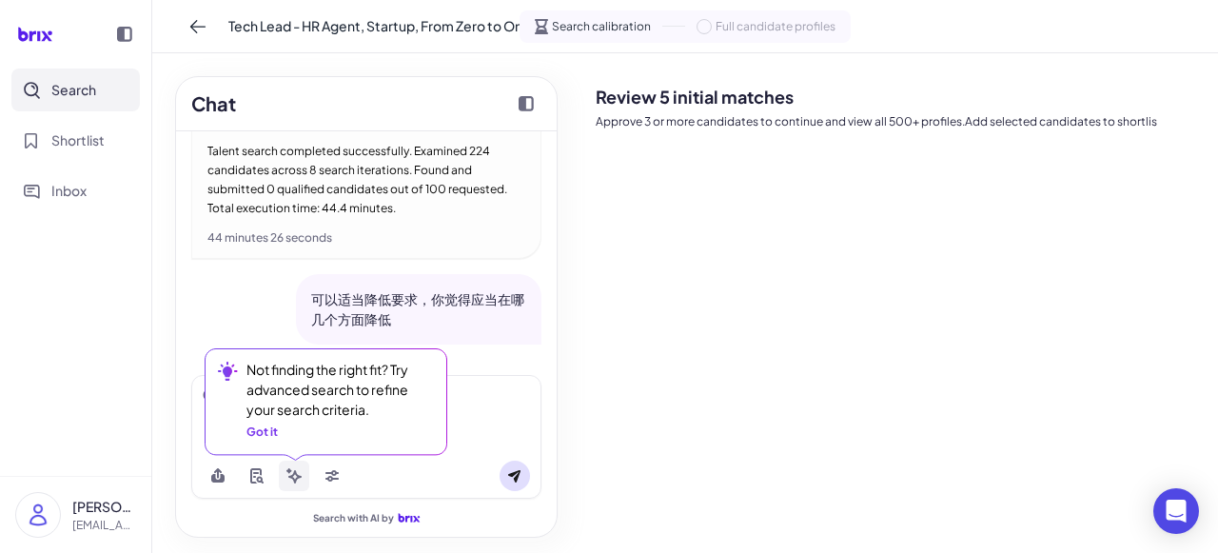
click at [287, 470] on icon at bounding box center [289, 471] width 6 height 6
click at [263, 439] on div "Got it" at bounding box center [261, 431] width 31 height 17
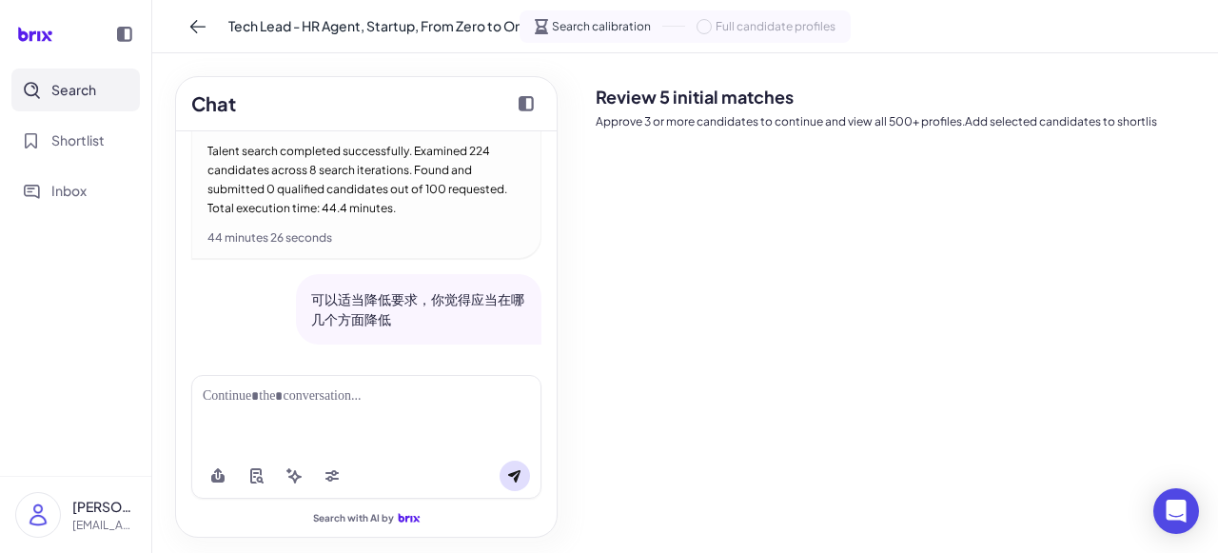
click at [261, 426] on div at bounding box center [366, 414] width 350 height 78
click at [283, 390] on div at bounding box center [366, 396] width 327 height 20
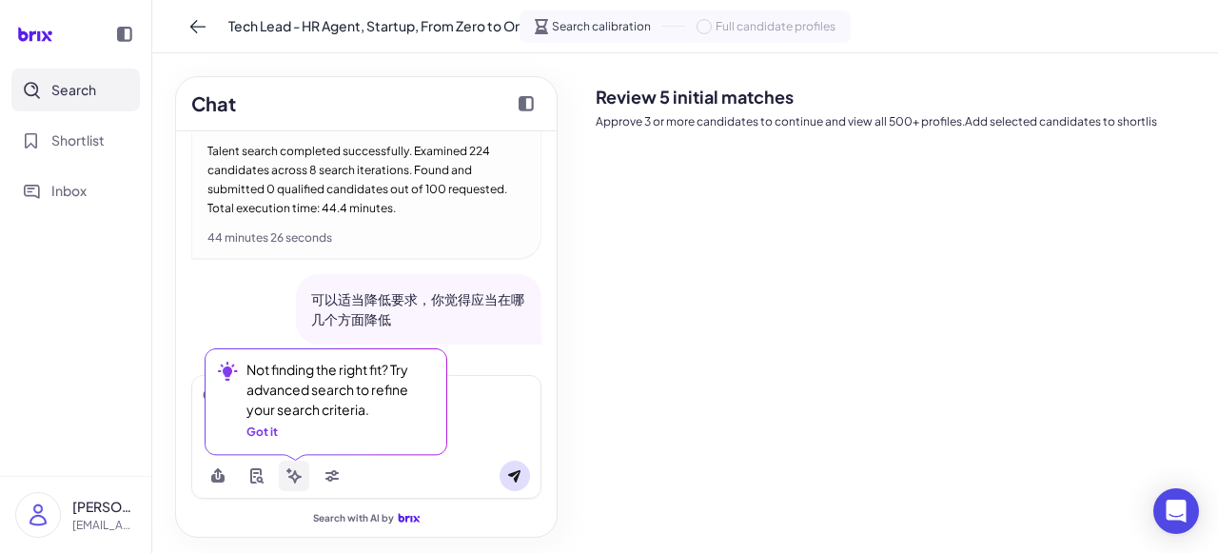
click at [283, 479] on button at bounding box center [294, 475] width 30 height 30
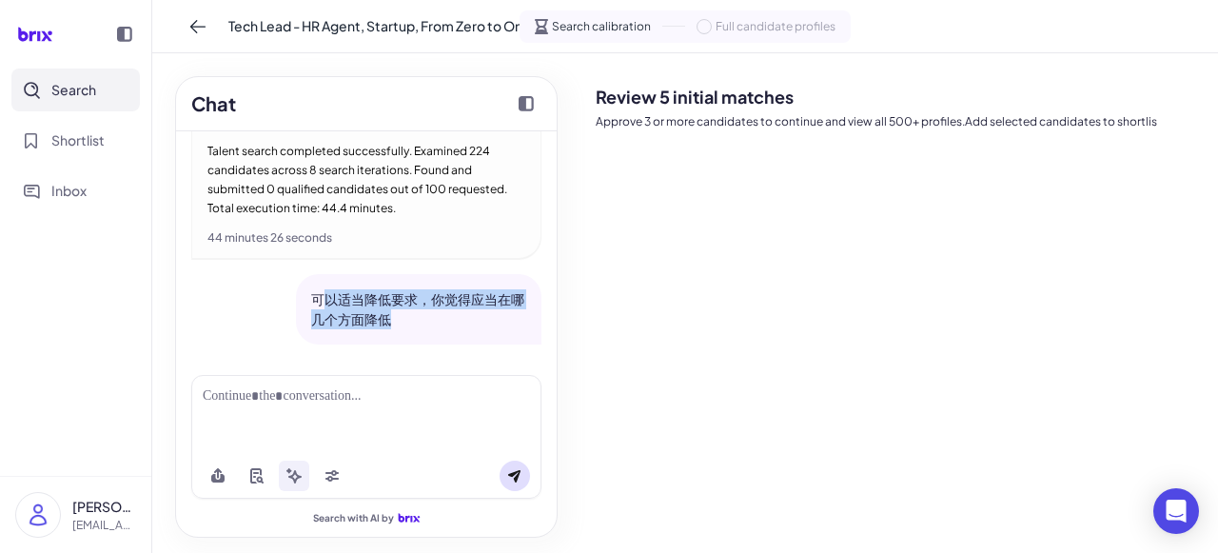
drag, startPoint x: 407, startPoint y: 320, endPoint x: 315, endPoint y: 299, distance: 94.6
click at [315, 299] on p "可以适当降低要求，你觉得应当在哪几个方面降低" at bounding box center [418, 309] width 215 height 40
click at [338, 391] on div at bounding box center [366, 396] width 327 height 20
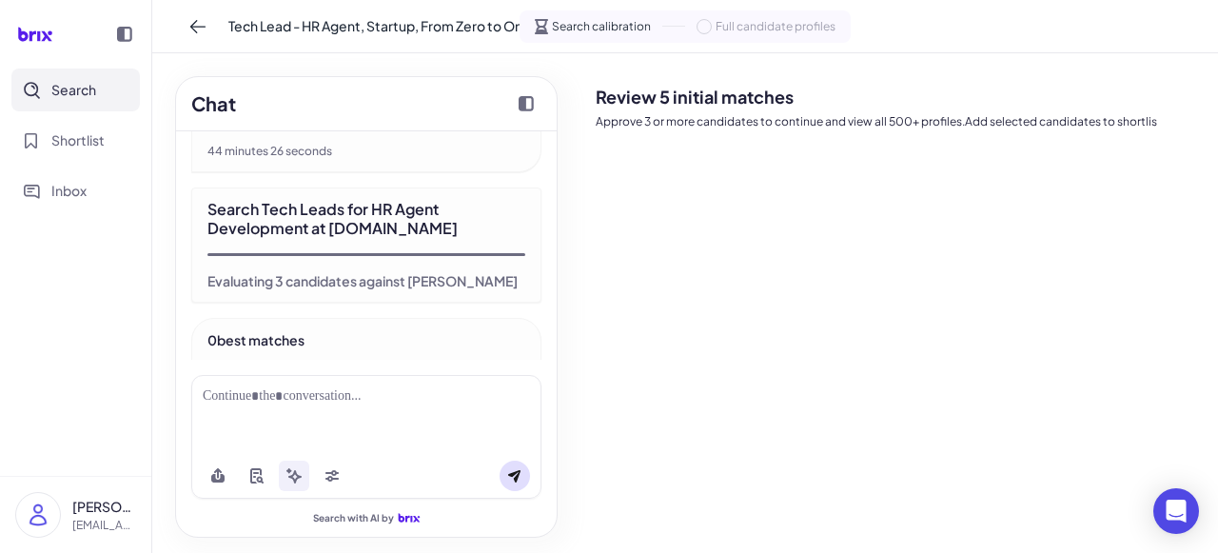
scroll to position [2698, 0]
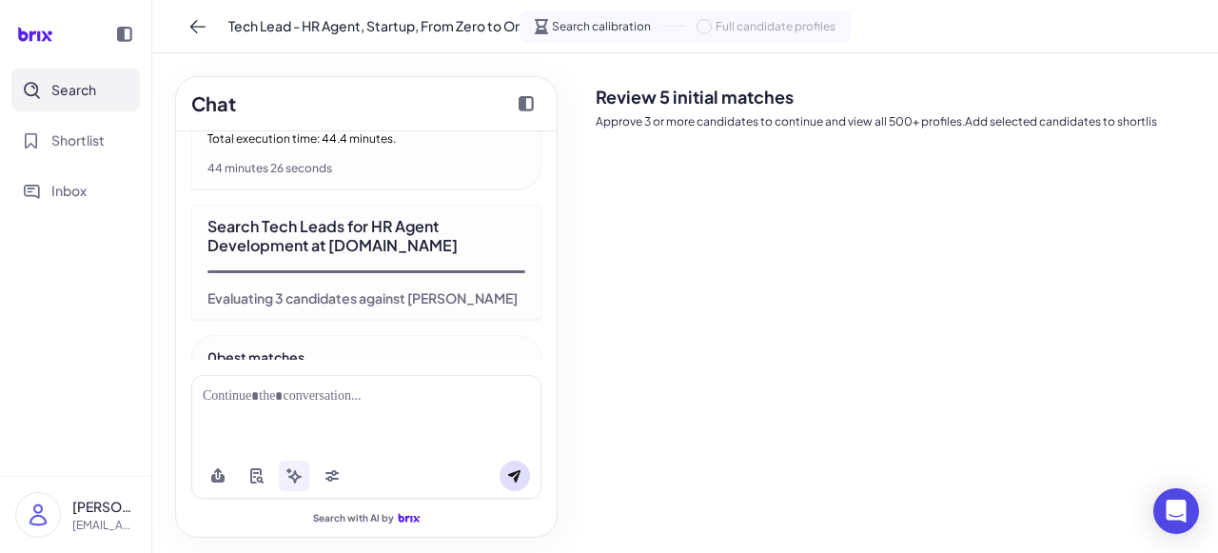
click at [324, 292] on div "Evaluating 3 candidates against [PERSON_NAME]" at bounding box center [362, 297] width 310 height 19
click at [333, 249] on div "Search Tech Leads for HR Agent Development at [DOMAIN_NAME]" at bounding box center [366, 236] width 318 height 38
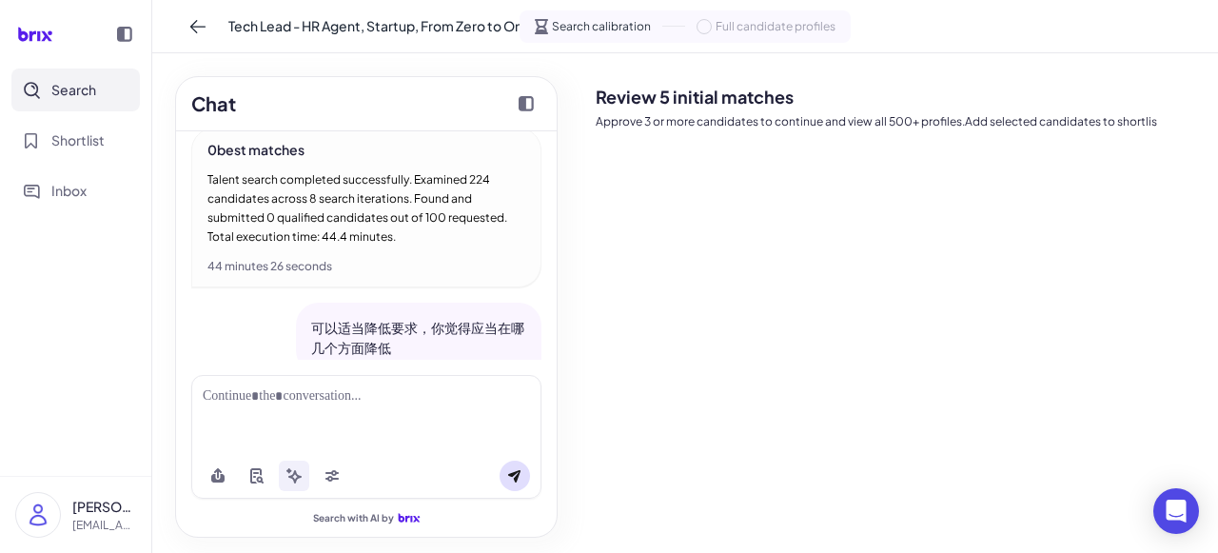
scroll to position [2999, 0]
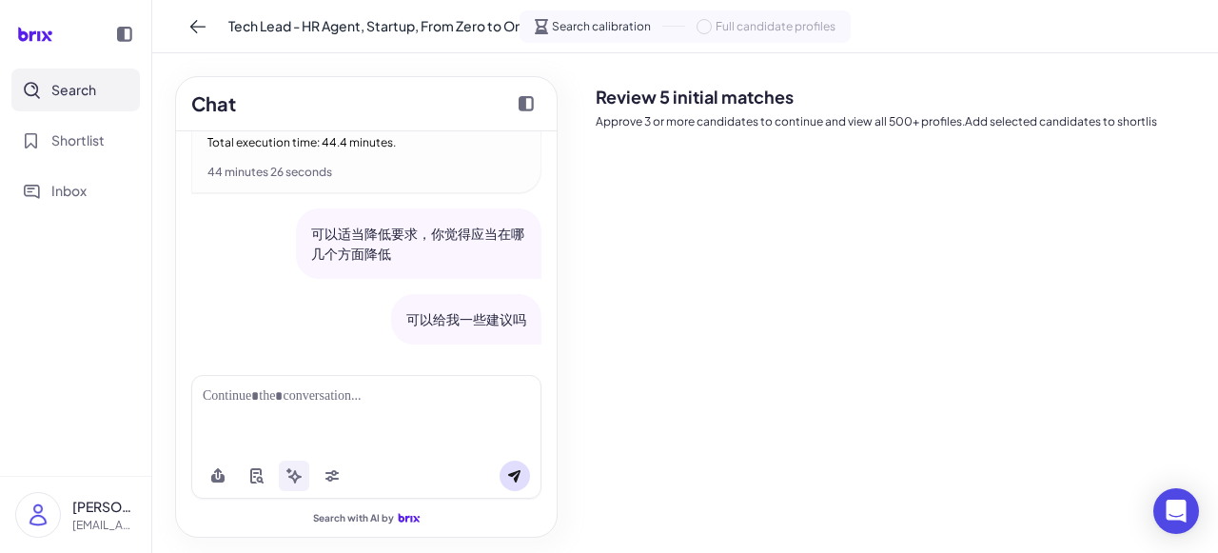
click at [576, 26] on span "Search calibration" at bounding box center [601, 26] width 99 height 17
click at [595, 29] on span "Search calibration" at bounding box center [601, 26] width 99 height 17
click at [270, 403] on div at bounding box center [366, 396] width 327 height 20
